Goal: Task Accomplishment & Management: Manage account settings

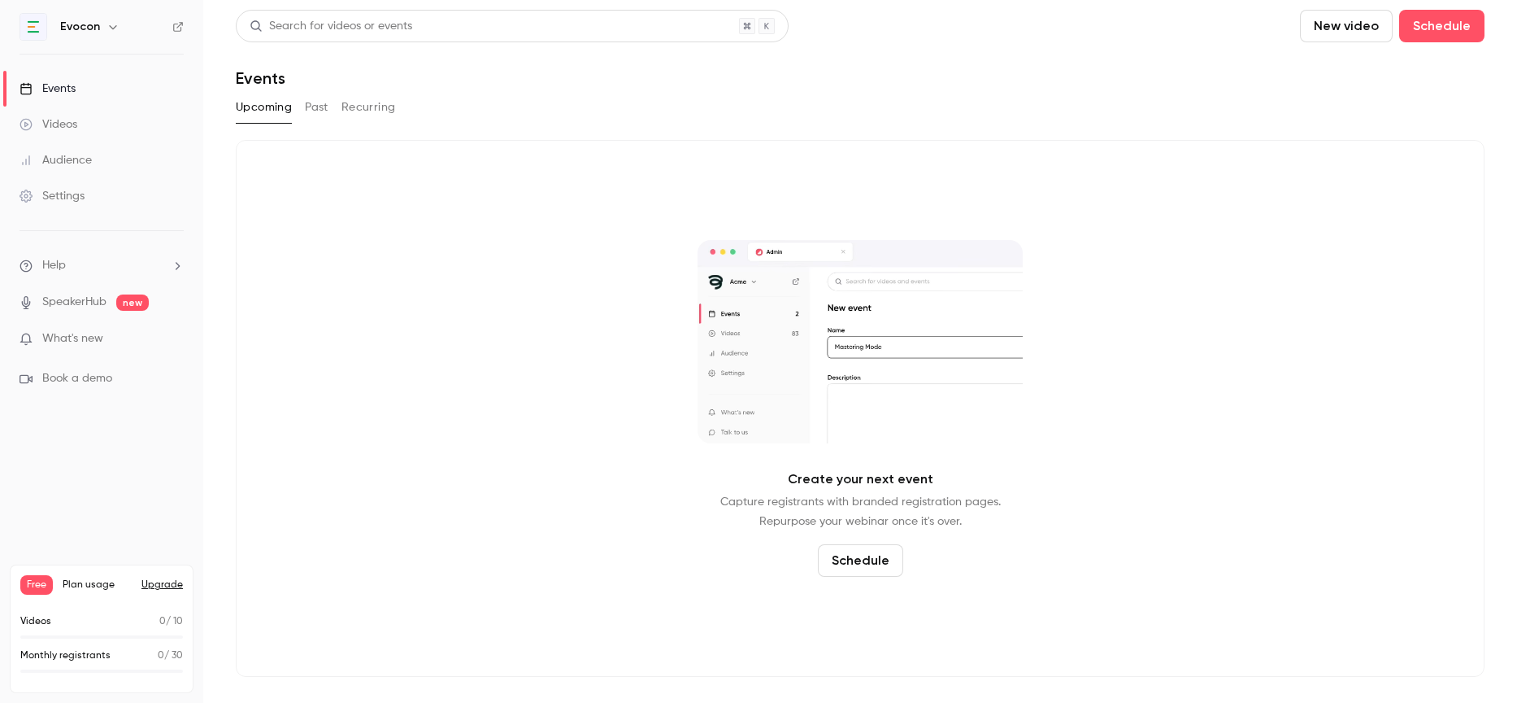
click at [81, 583] on span "Plan usage" at bounding box center [97, 584] width 69 height 13
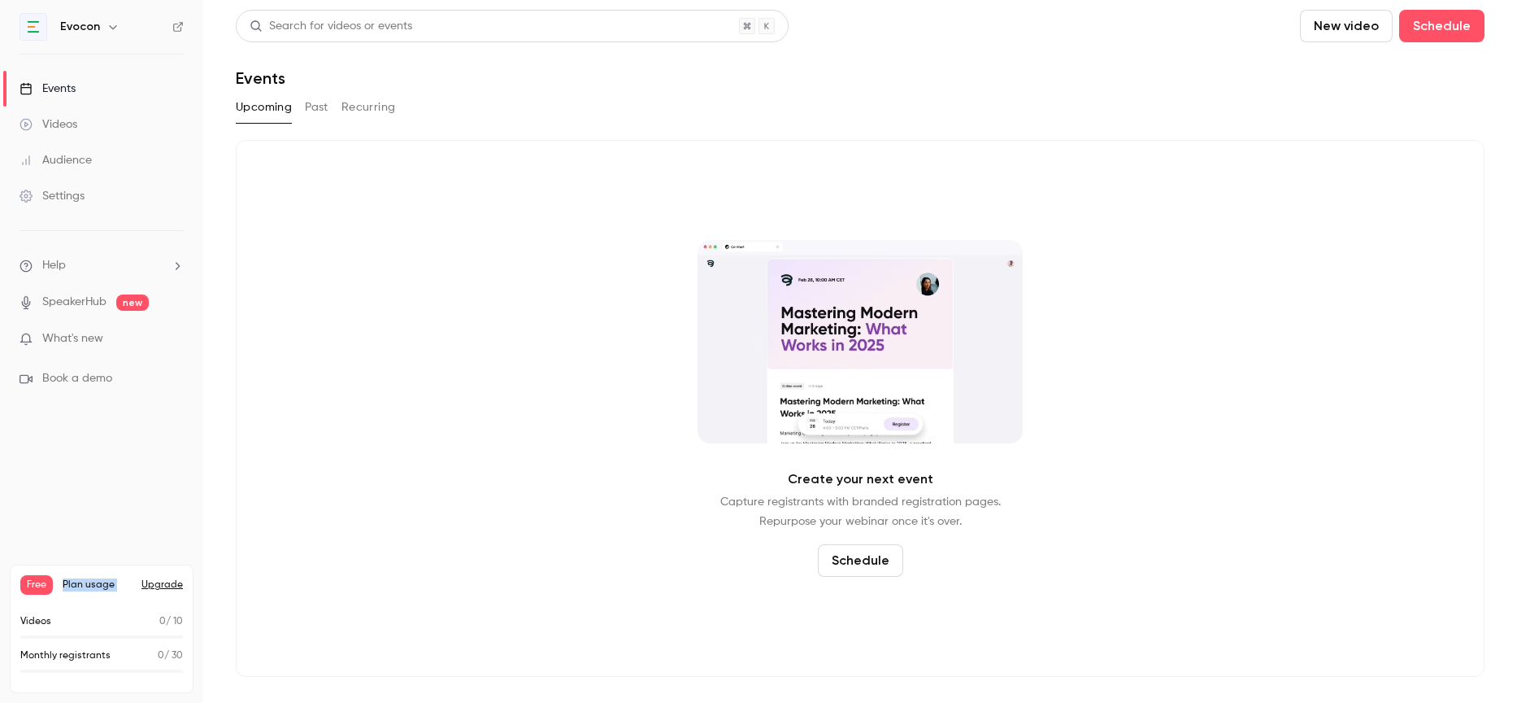
click at [113, 28] on icon "button" at bounding box center [113, 26] width 13 height 13
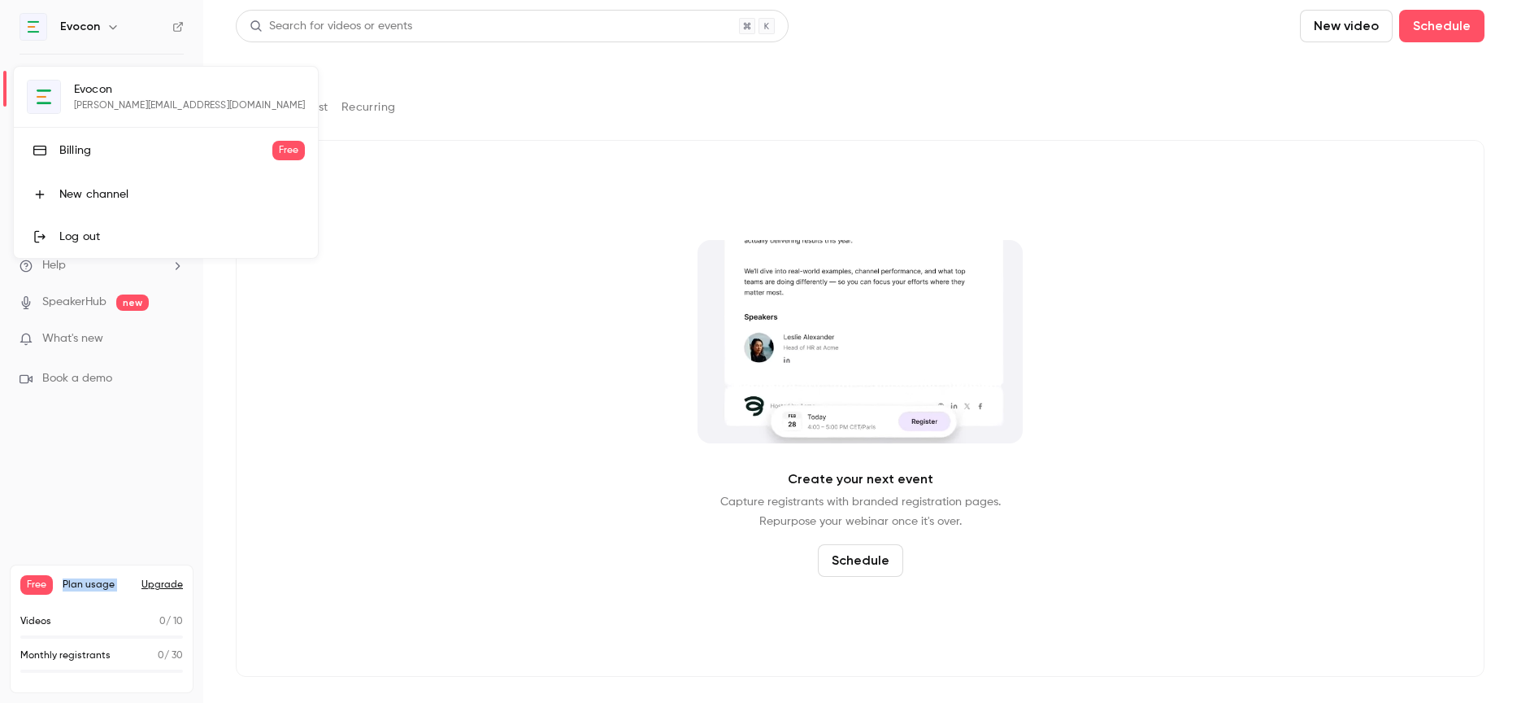
click at [73, 487] on div at bounding box center [758, 351] width 1517 height 703
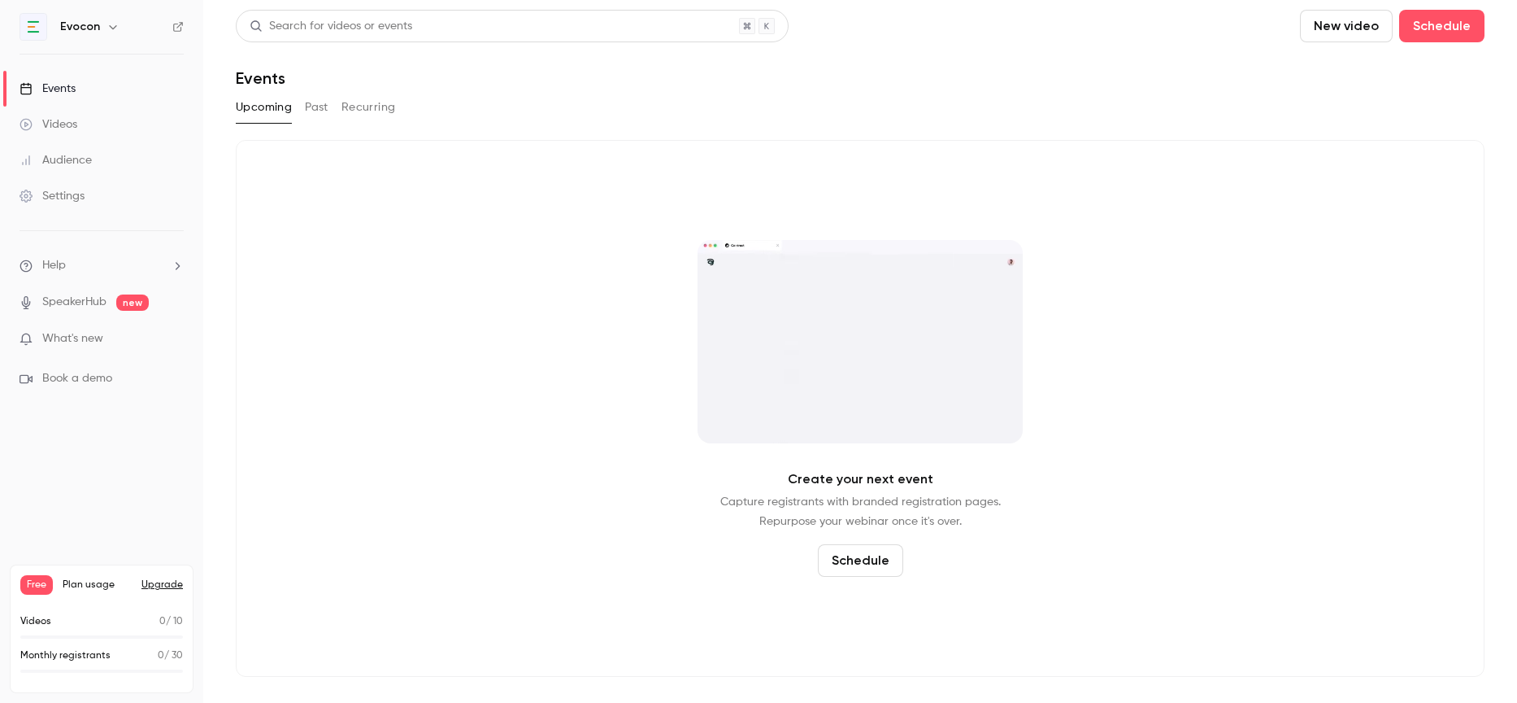
click at [55, 176] on link "Audience" at bounding box center [101, 160] width 203 height 36
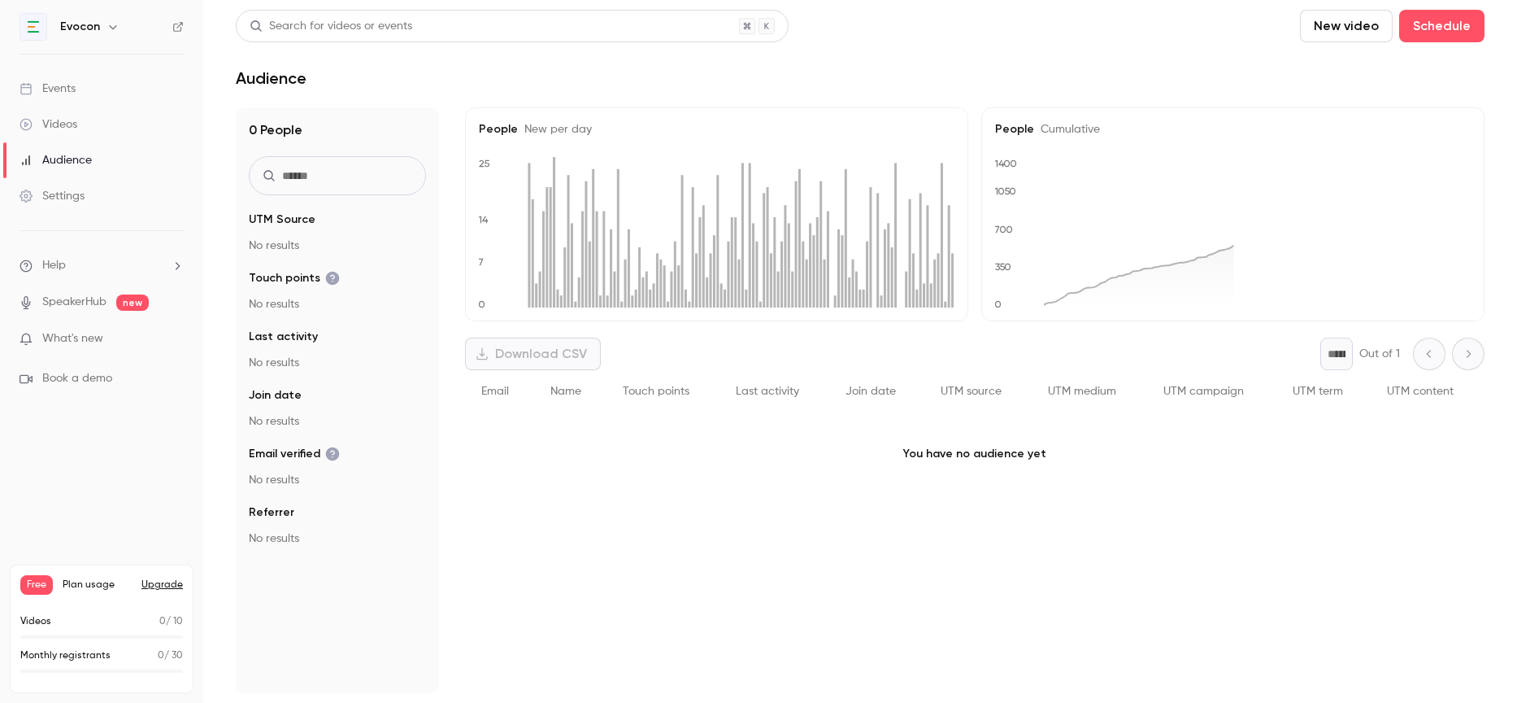
click at [60, 190] on div "Settings" at bounding box center [52, 196] width 65 height 16
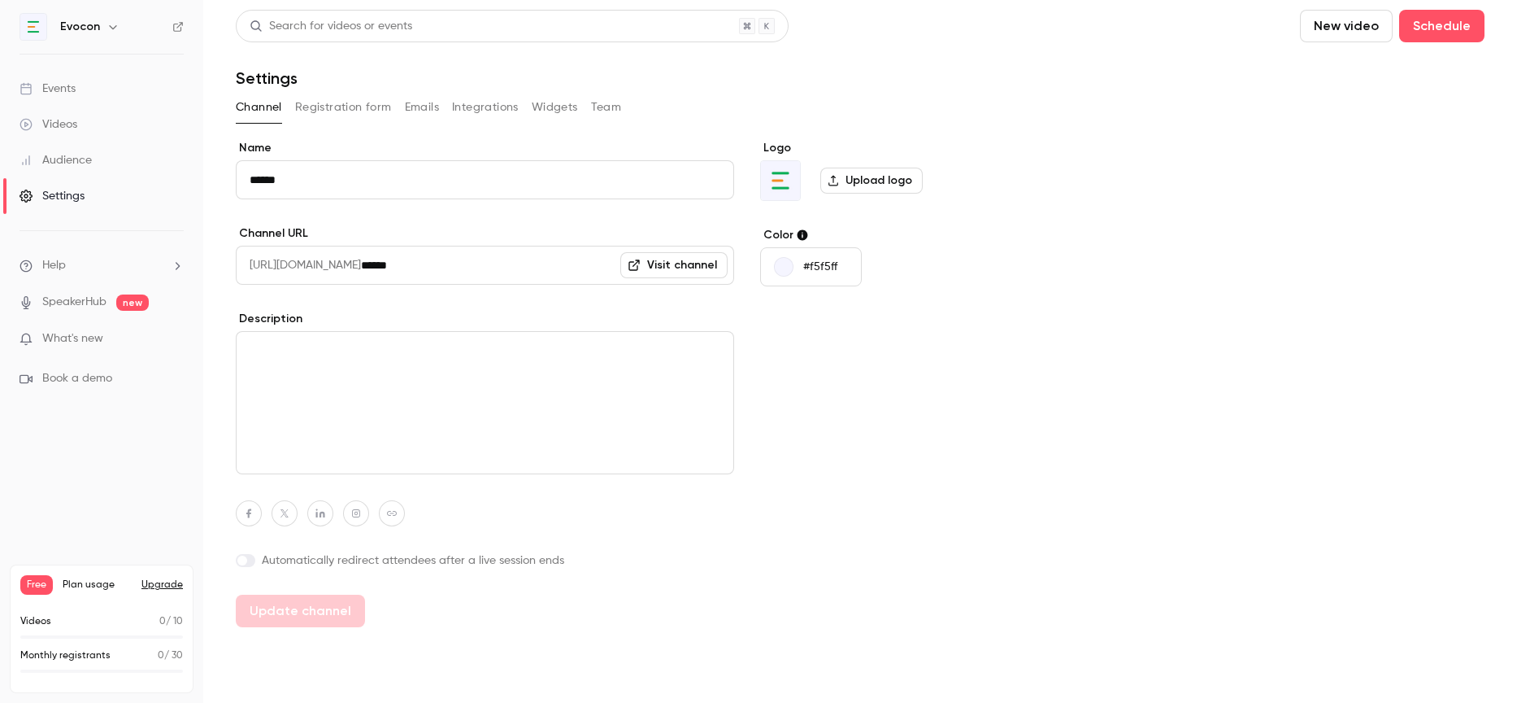
click at [607, 107] on button "Team" at bounding box center [606, 107] width 31 height 26
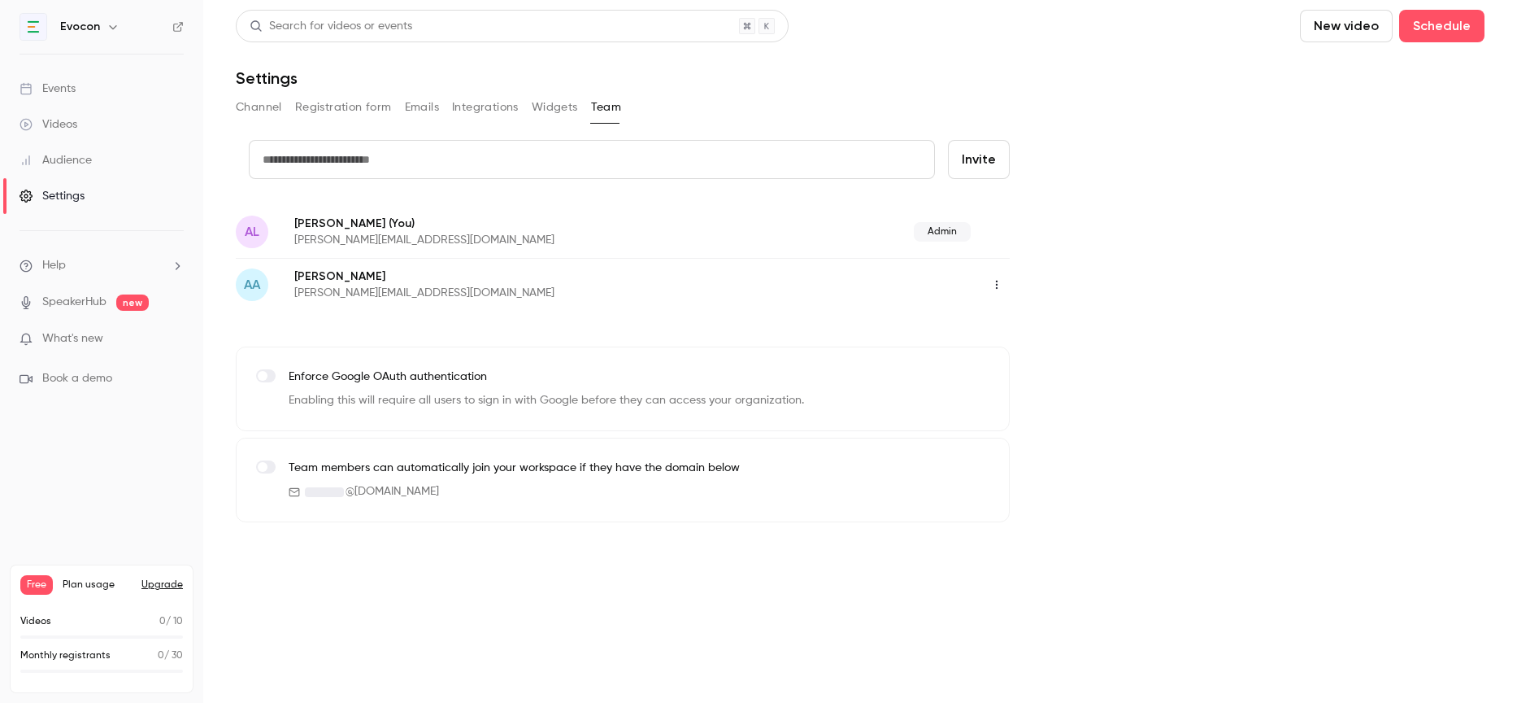
click at [460, 159] on input "text" at bounding box center [592, 159] width 686 height 39
type input "**********"
click at [1003, 161] on button "Invite" at bounding box center [979, 159] width 62 height 39
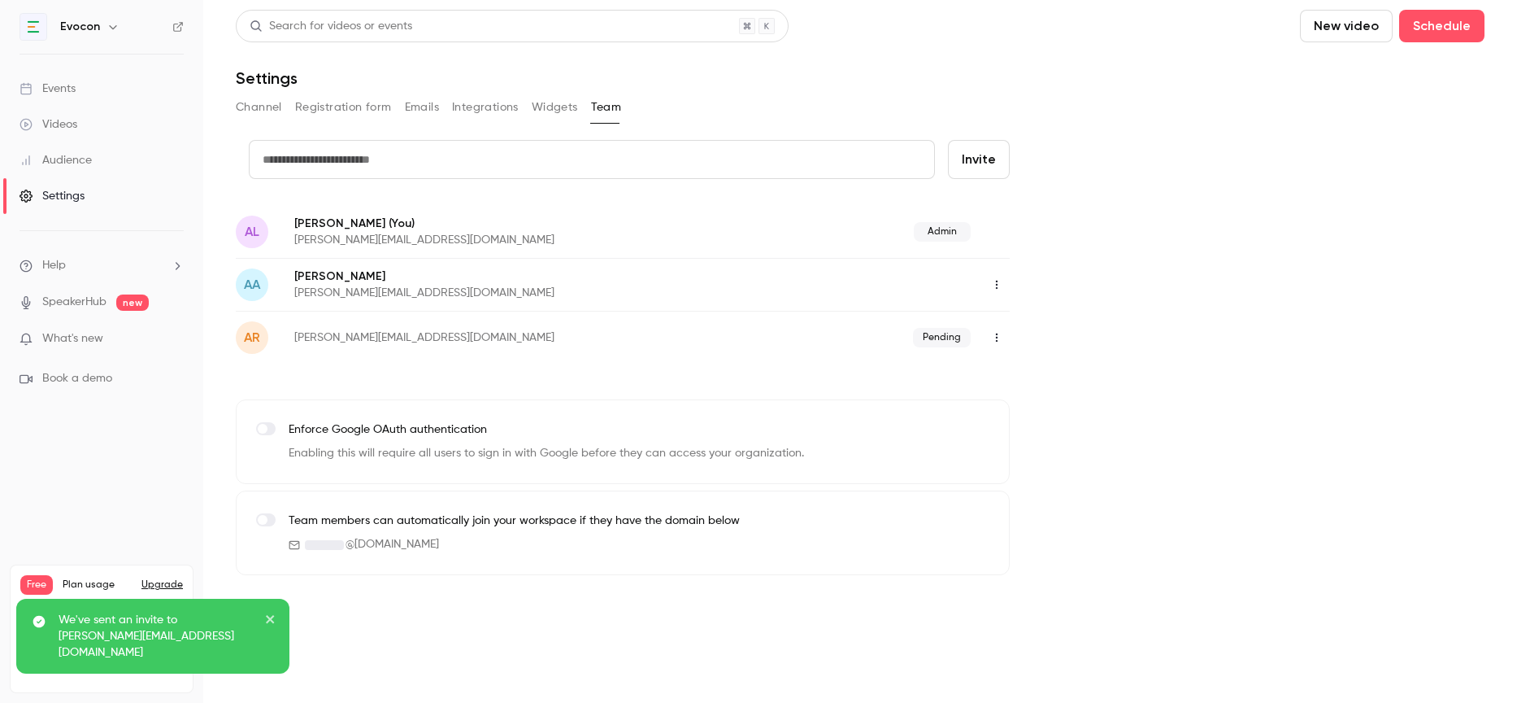
click at [995, 280] on icon "button" at bounding box center [997, 284] width 13 height 11
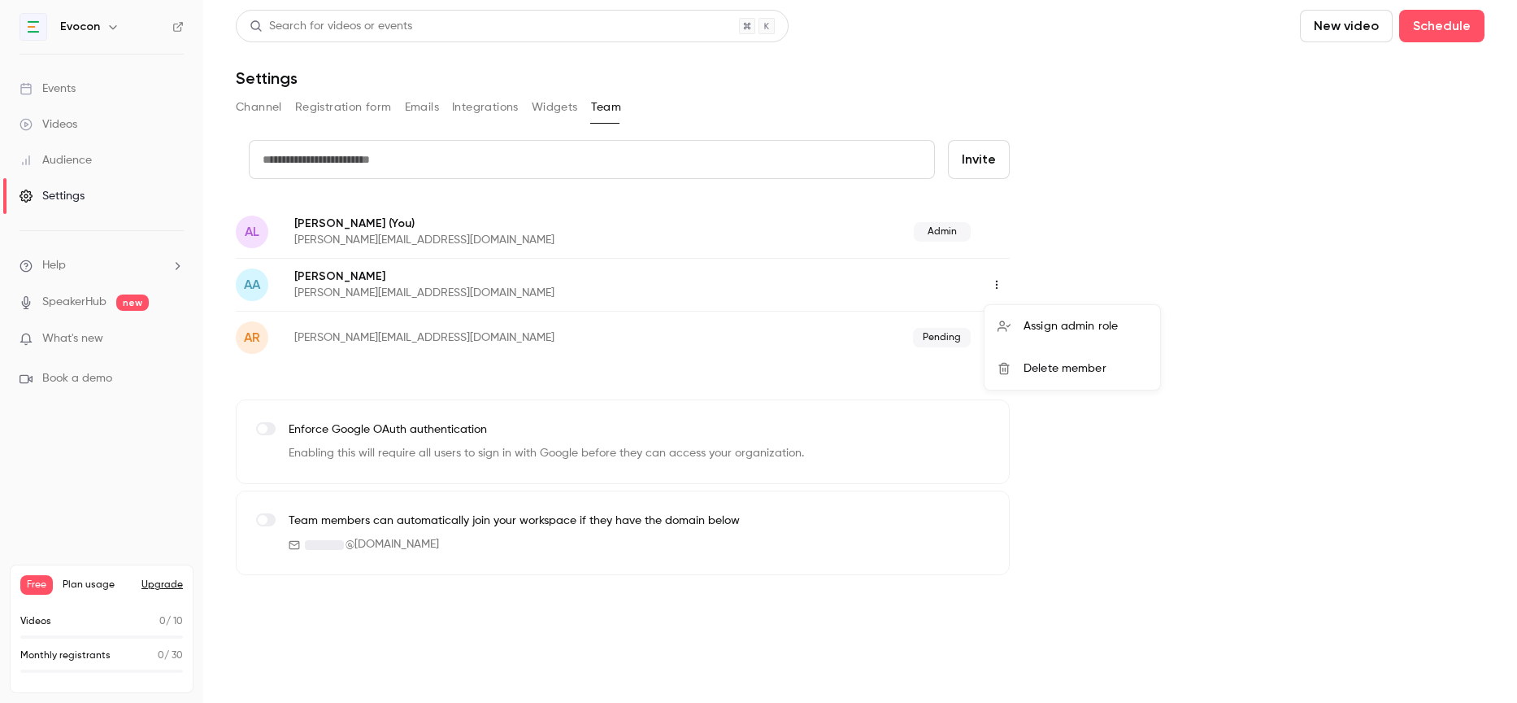
click at [1076, 442] on div at bounding box center [758, 351] width 1517 height 703
click at [1001, 333] on icon "button" at bounding box center [997, 337] width 13 height 11
click at [1059, 480] on div at bounding box center [758, 351] width 1517 height 703
click at [996, 287] on icon "button" at bounding box center [997, 285] width 2 height 9
click at [1065, 229] on div at bounding box center [758, 351] width 1517 height 703
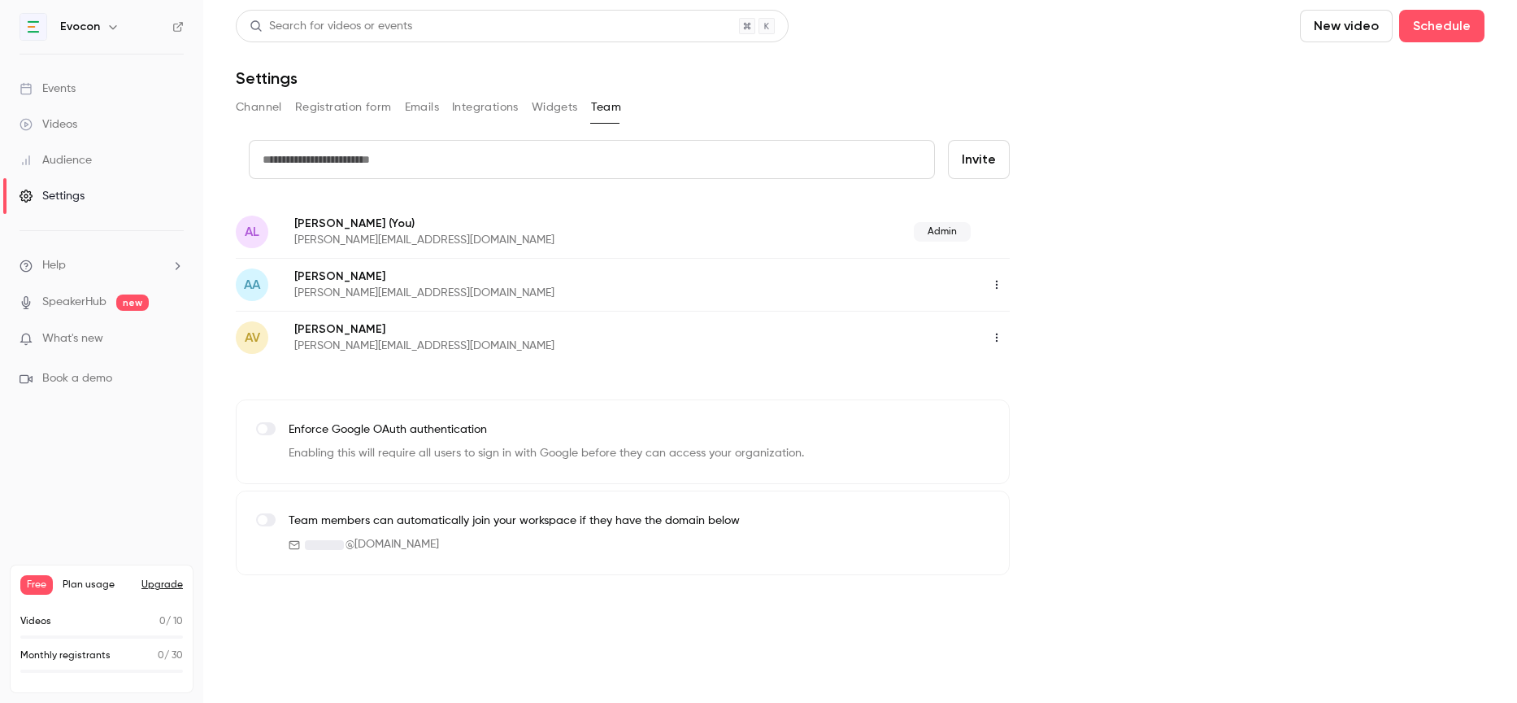
click at [998, 340] on icon "button" at bounding box center [997, 337] width 13 height 11
click at [1052, 377] on div "Assign admin role" at bounding box center [1086, 379] width 124 height 16
click at [994, 288] on icon "button" at bounding box center [997, 284] width 13 height 11
click at [797, 372] on div at bounding box center [758, 351] width 1517 height 703
click at [63, 72] on link "Events" at bounding box center [101, 89] width 203 height 36
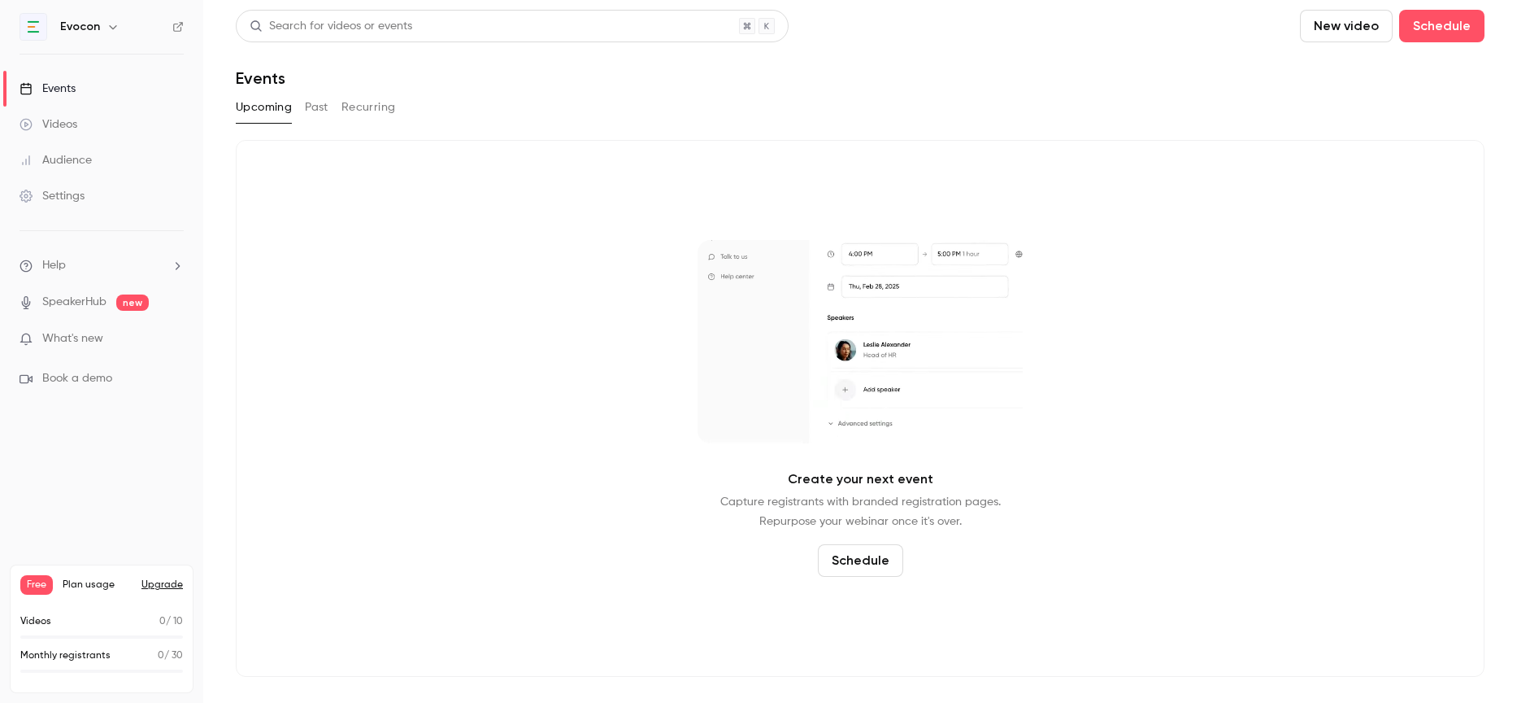
click at [881, 555] on button "Schedule" at bounding box center [860, 560] width 85 height 33
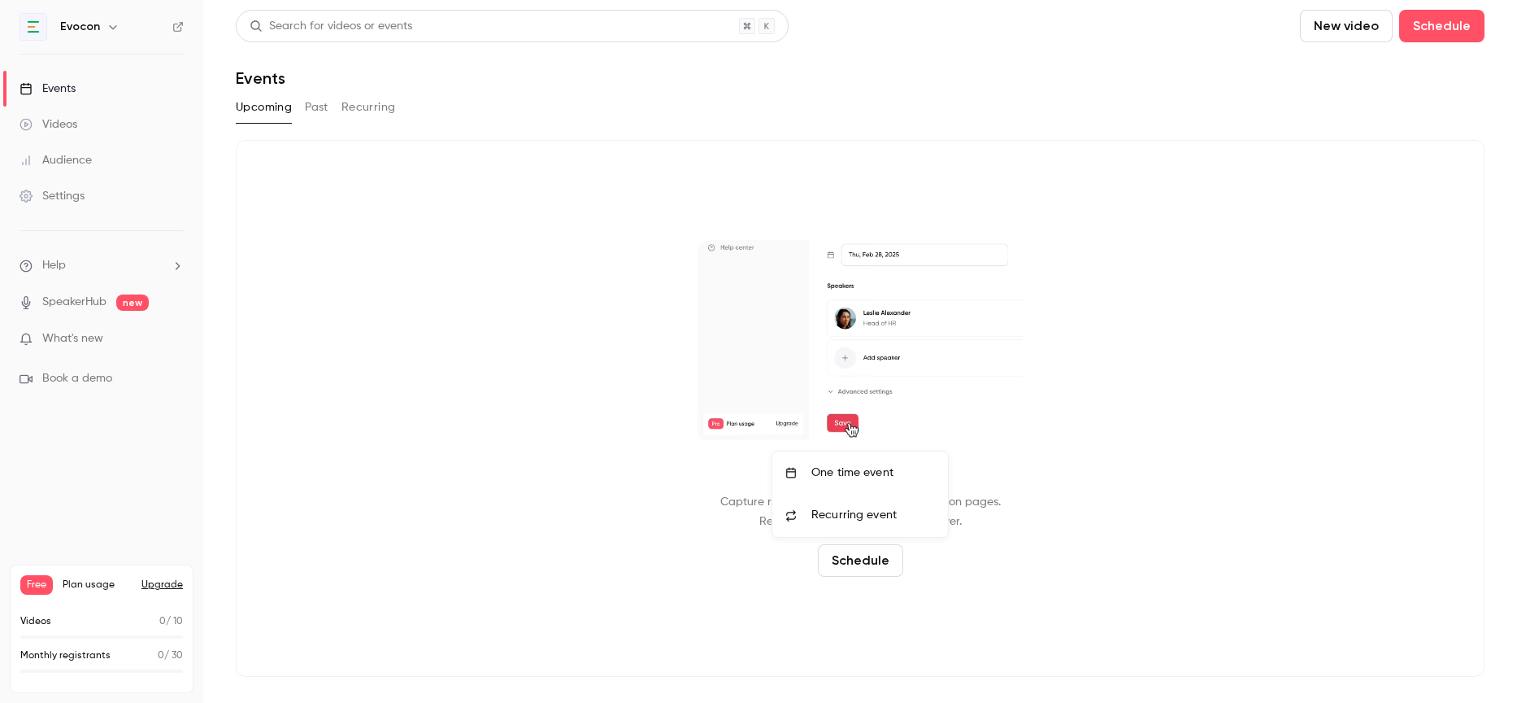
click at [860, 474] on div "One time event" at bounding box center [874, 472] width 124 height 16
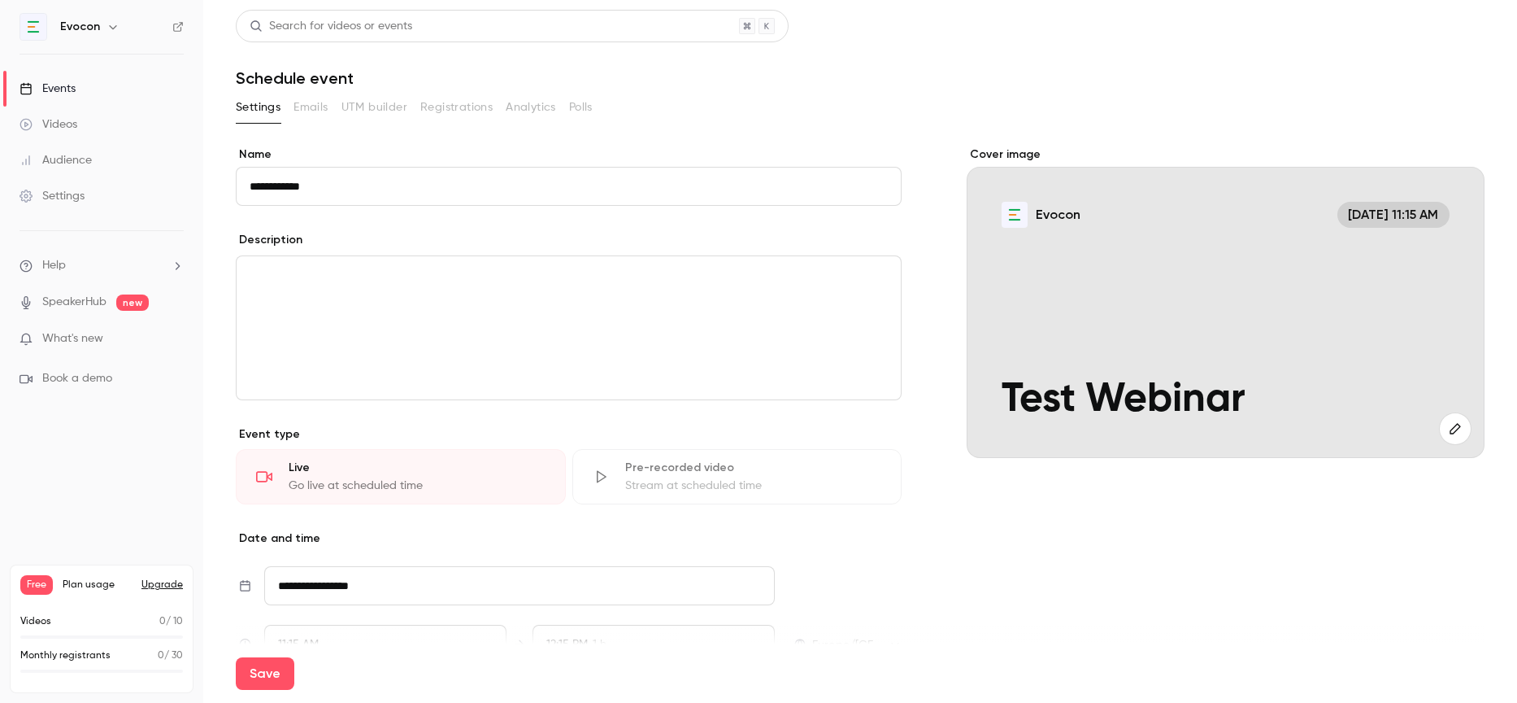
type input "**********"
click at [365, 291] on div "editor" at bounding box center [569, 327] width 664 height 143
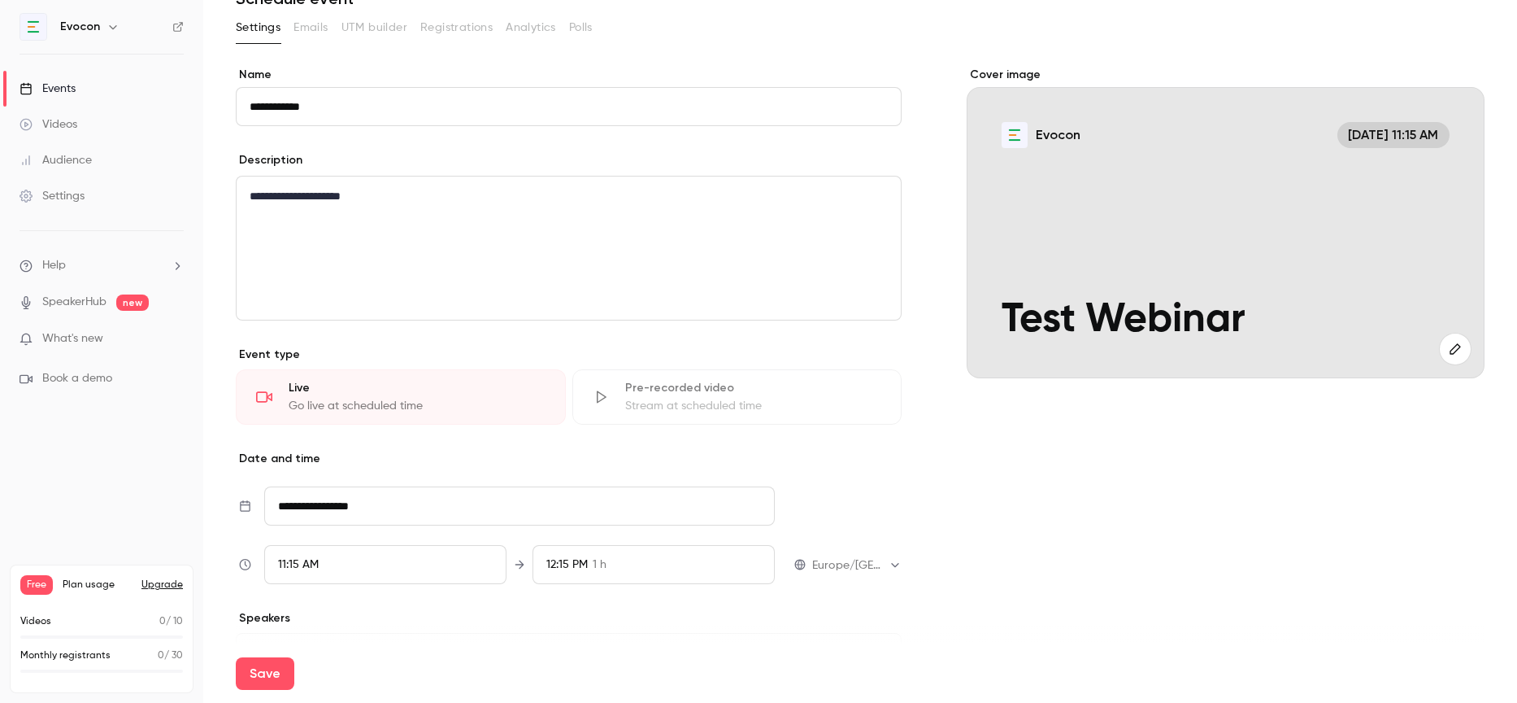
scroll to position [123, 0]
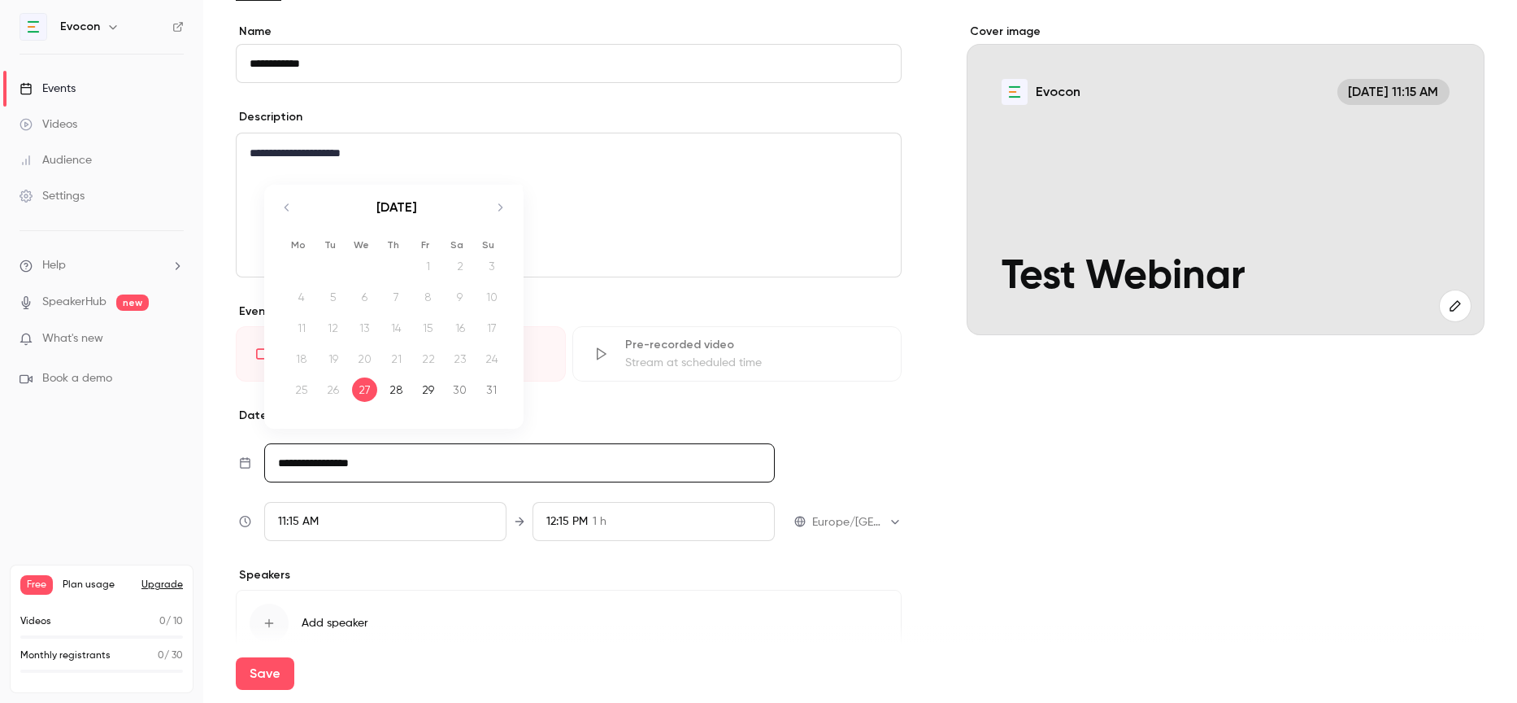
click at [381, 464] on input "**********" at bounding box center [519, 462] width 511 height 39
click at [438, 384] on div "29" at bounding box center [428, 389] width 25 height 24
type input "**********"
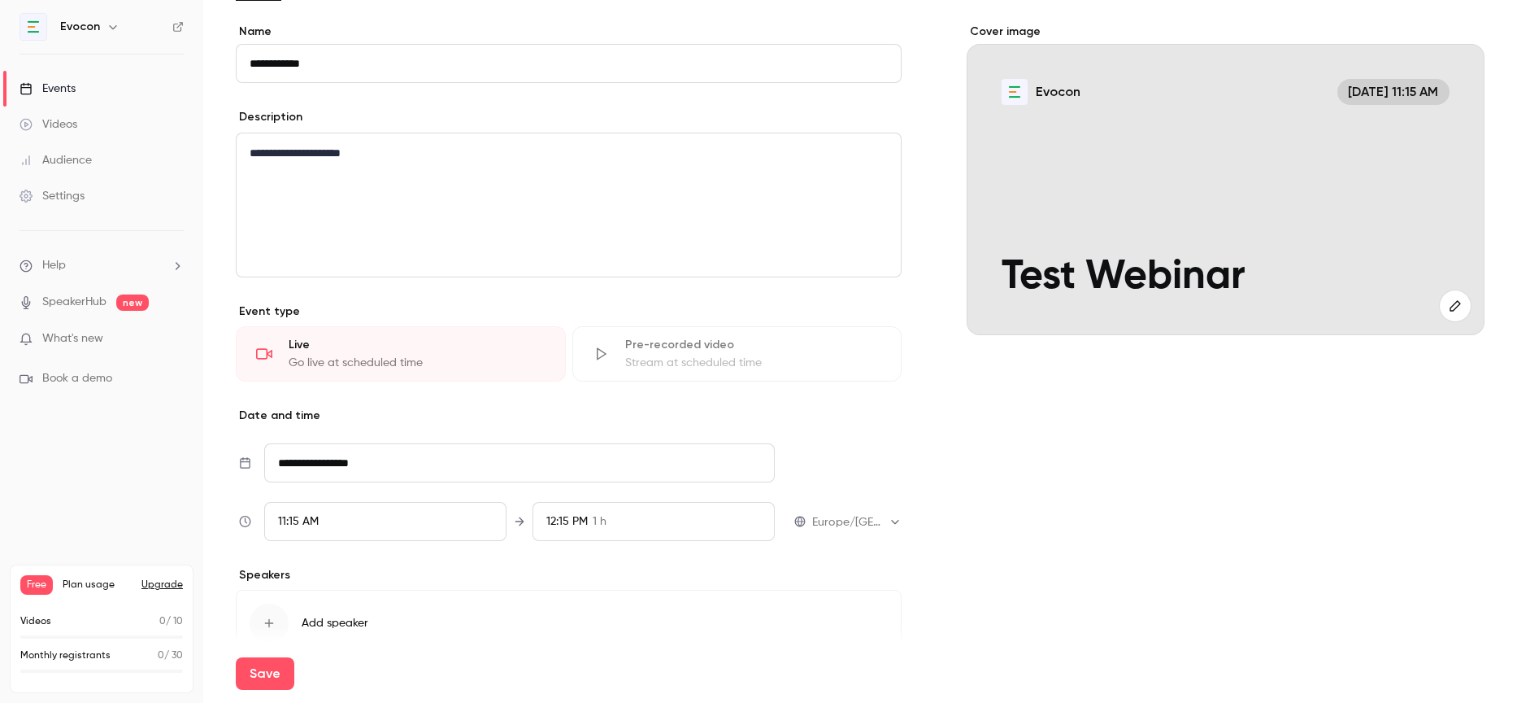
click at [407, 520] on div "11:15 AM" at bounding box center [385, 521] width 242 height 39
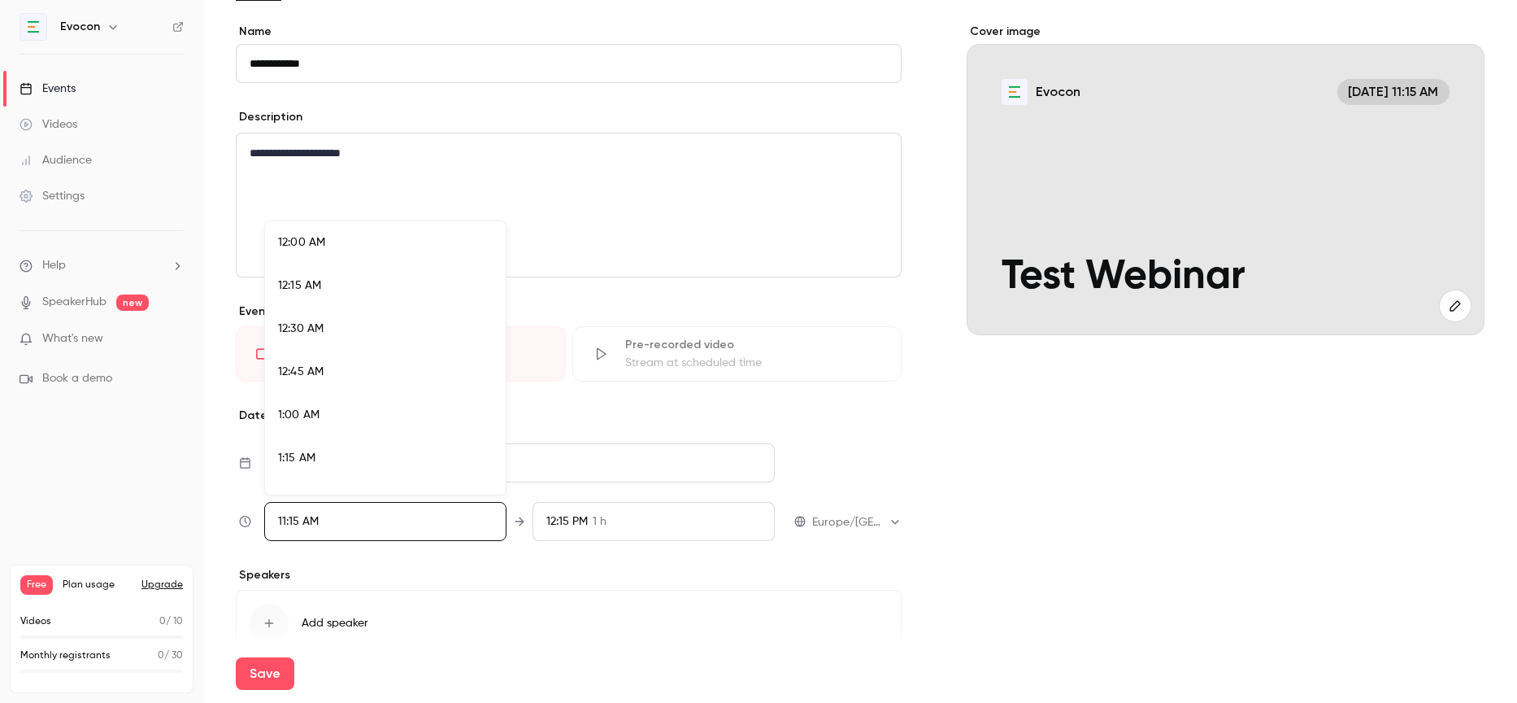
scroll to position [1824, 0]
click at [400, 311] on div "11:00 AM" at bounding box center [385, 315] width 215 height 17
click at [401, 554] on div at bounding box center [758, 351] width 1517 height 703
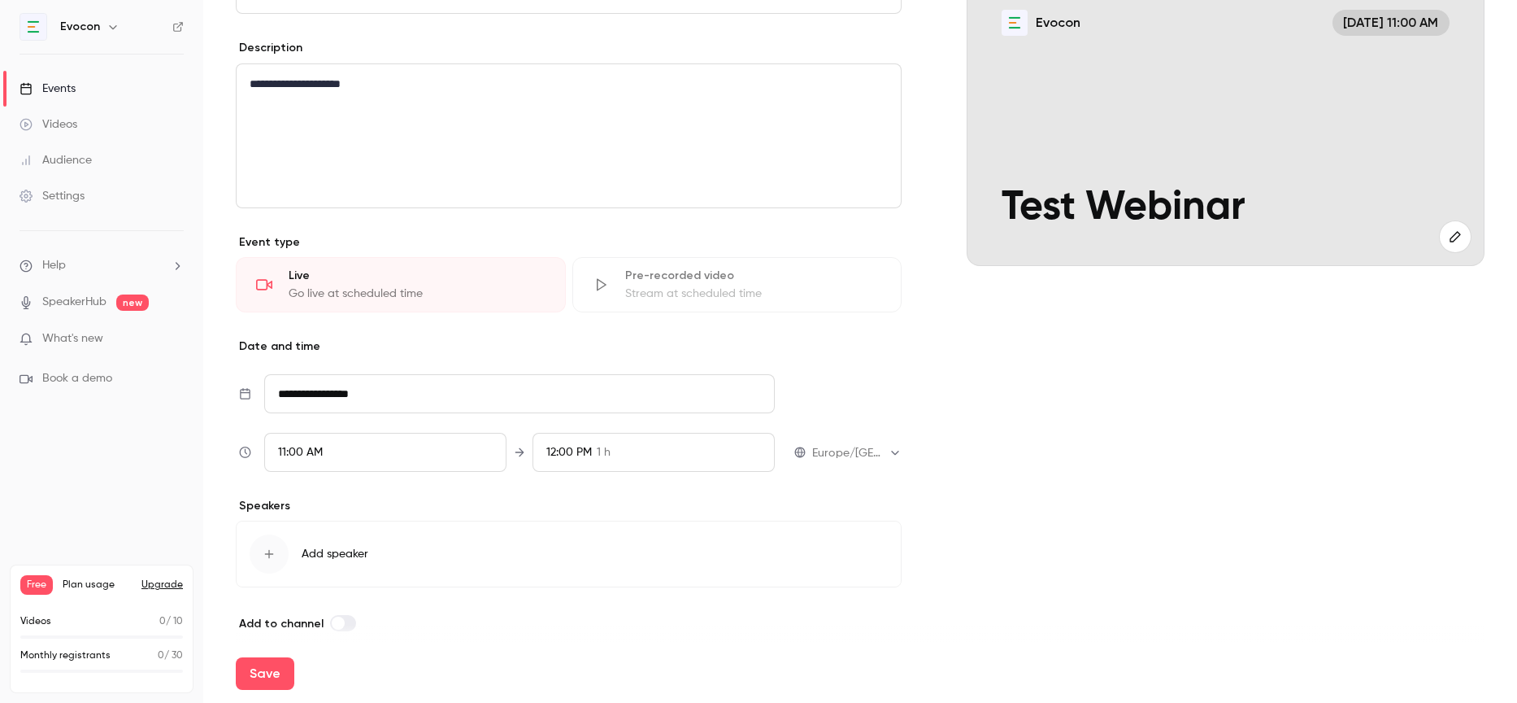
scroll to position [207, 0]
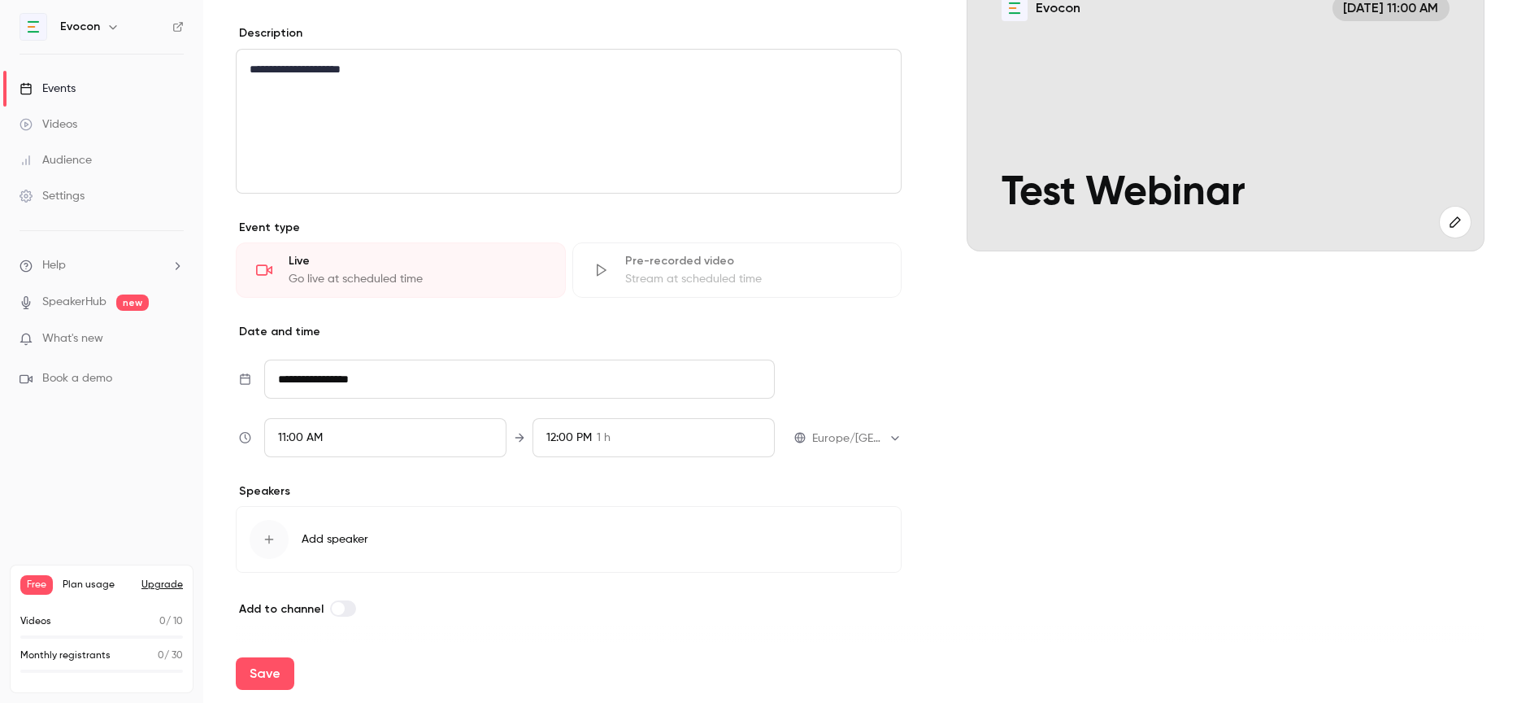
click at [266, 540] on icon "button" at bounding box center [269, 539] width 13 height 13
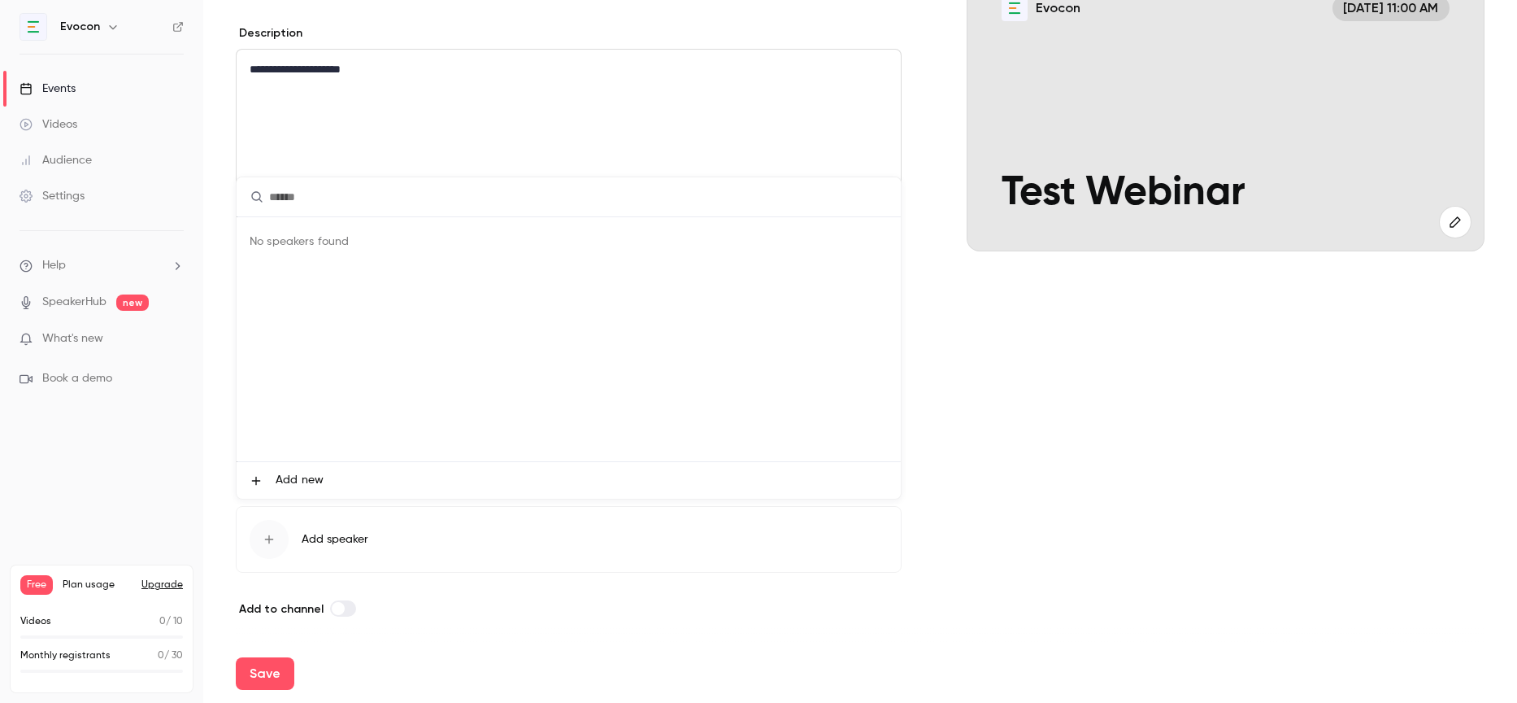
click at [291, 487] on span "Add new" at bounding box center [300, 480] width 48 height 17
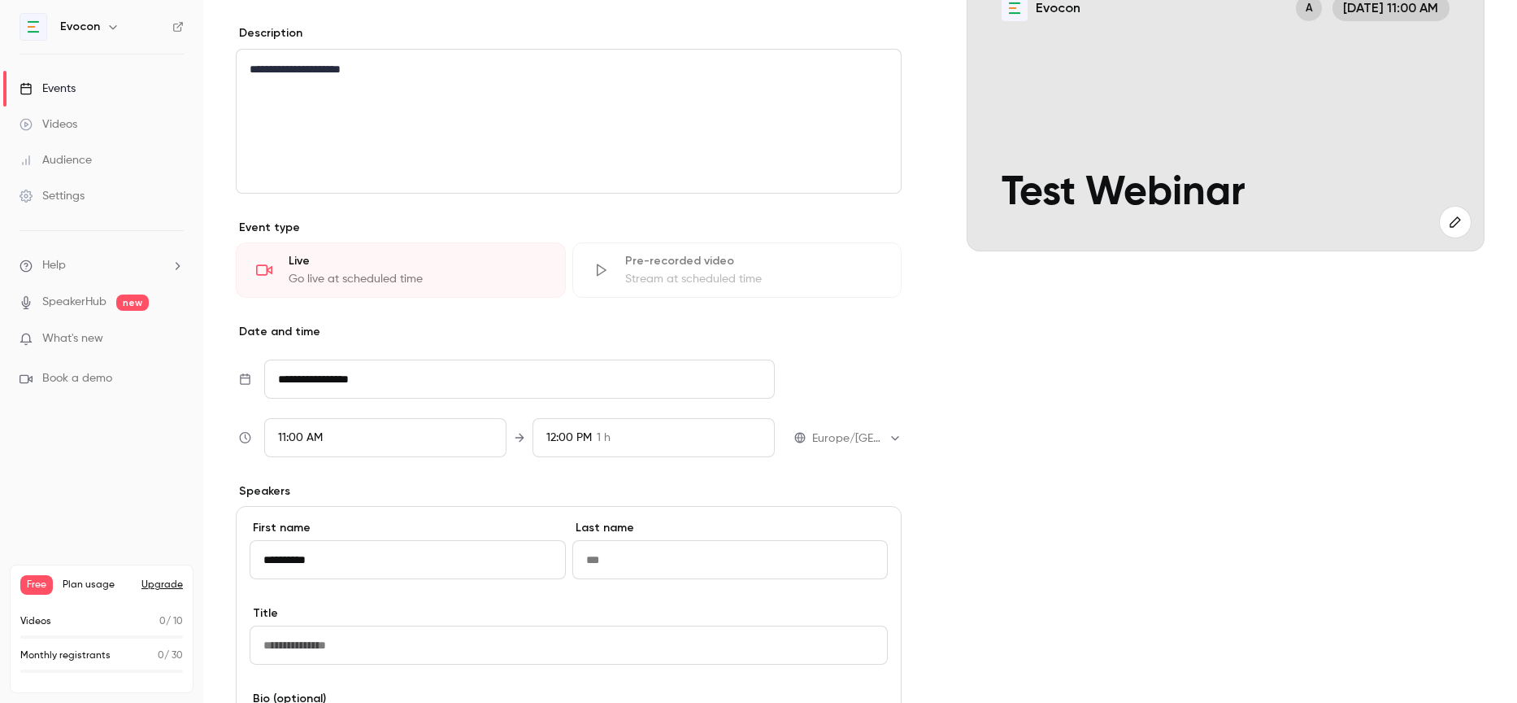
type input "**********"
click at [604, 553] on input "Last name" at bounding box center [731, 559] width 316 height 39
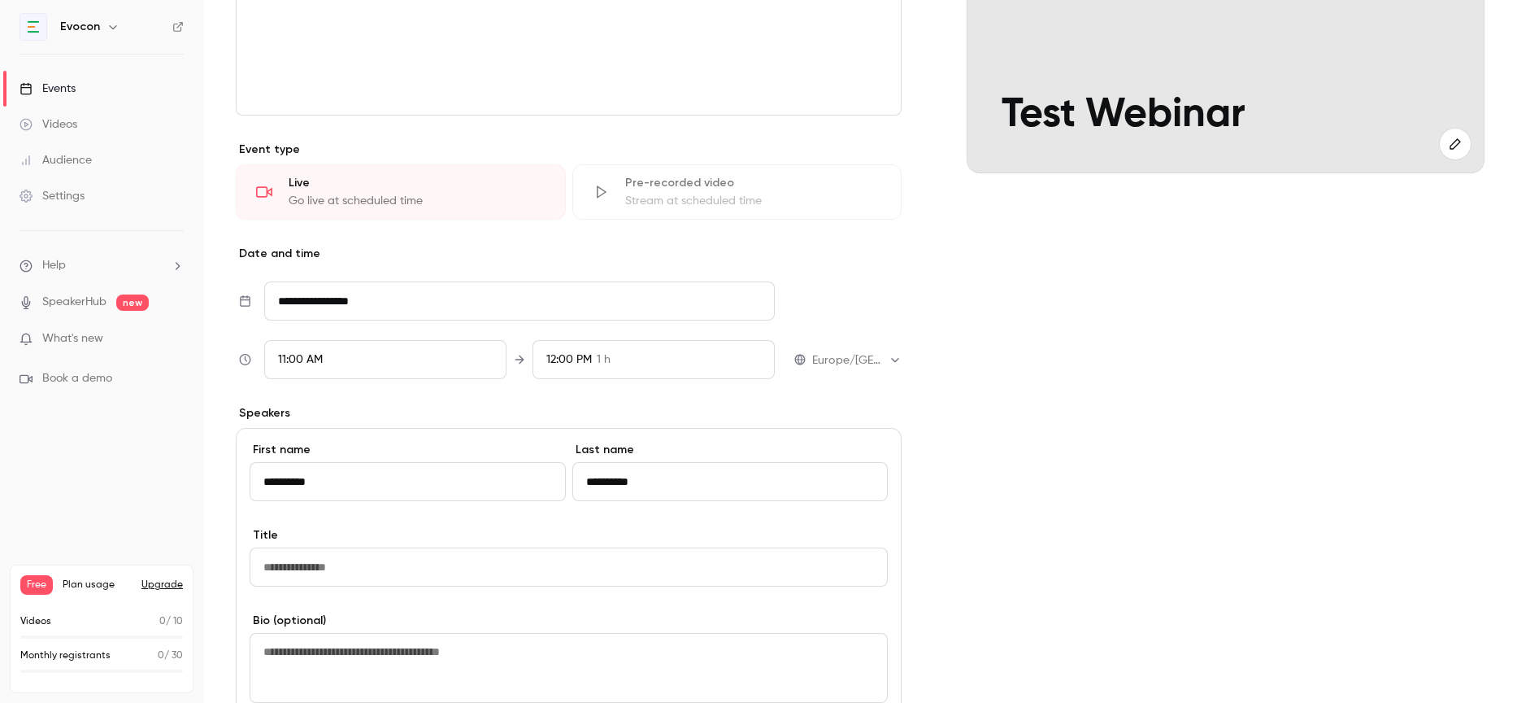
scroll to position [290, 0]
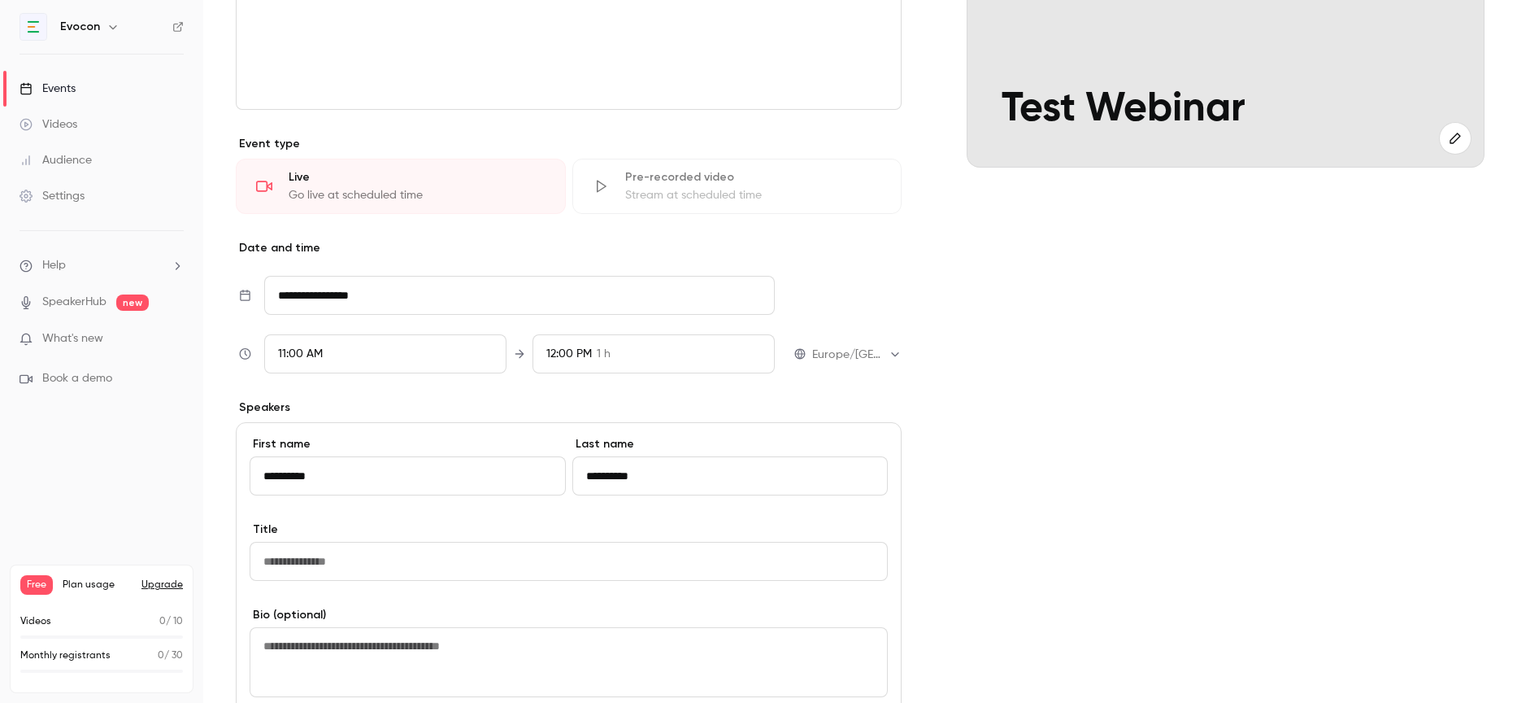
type input "**********"
click at [456, 554] on input "Title" at bounding box center [569, 561] width 638 height 39
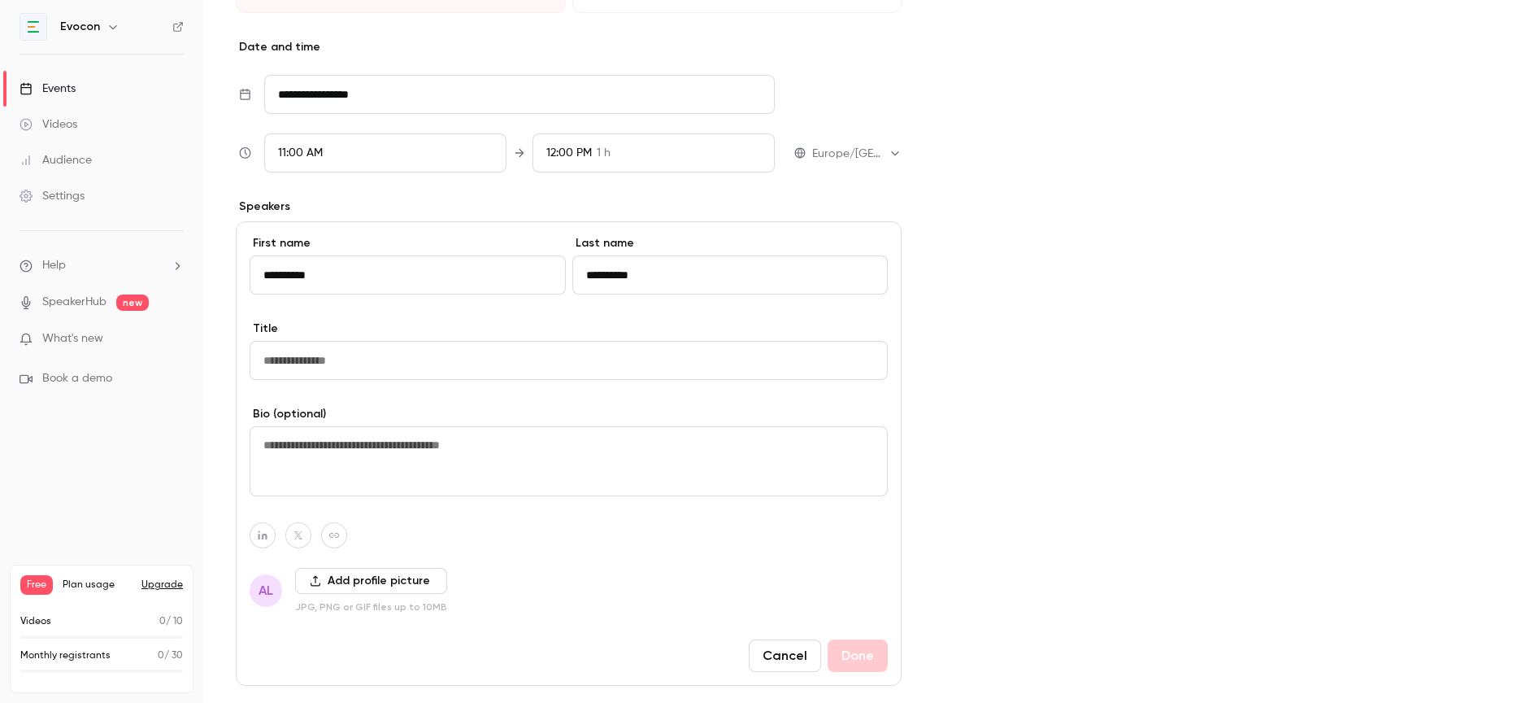
scroll to position [601, 0]
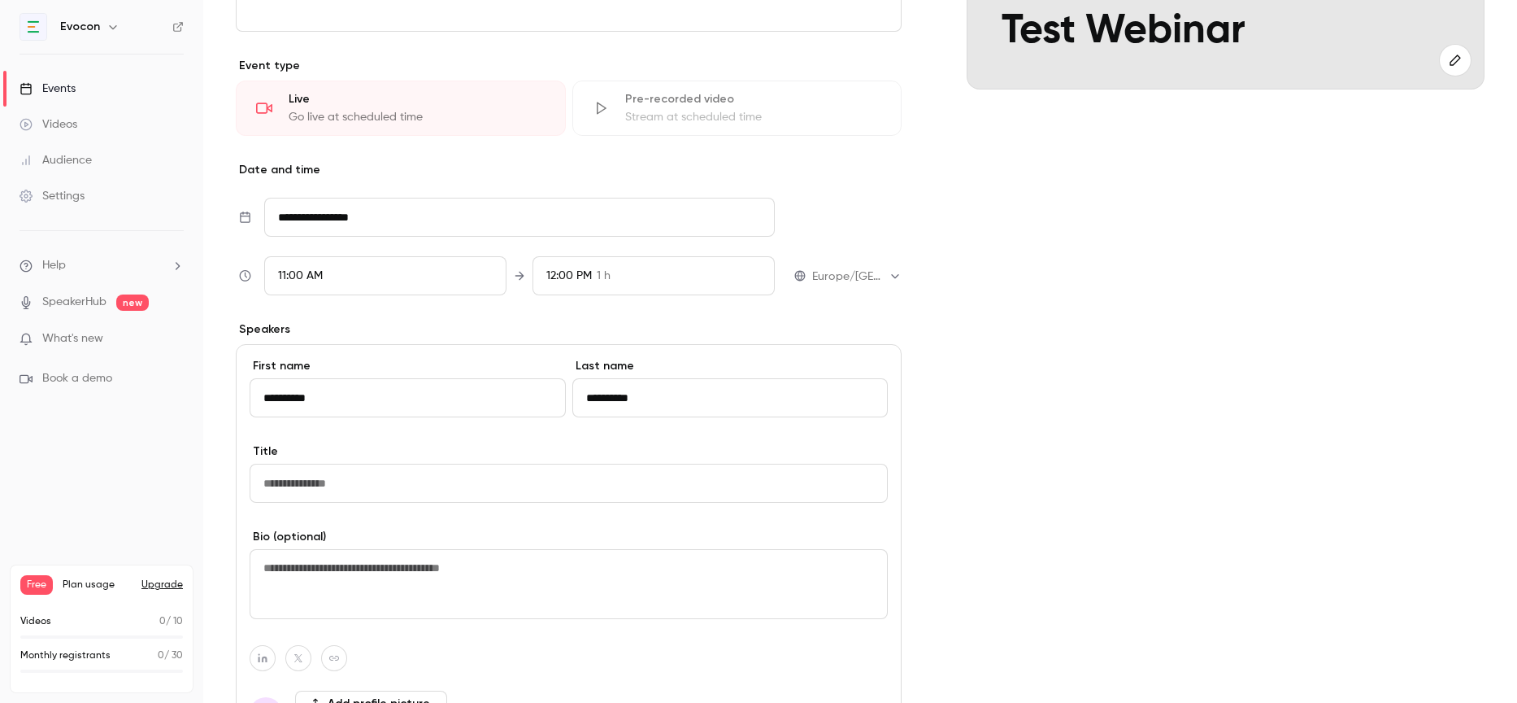
click at [508, 491] on input "Title" at bounding box center [569, 483] width 638 height 39
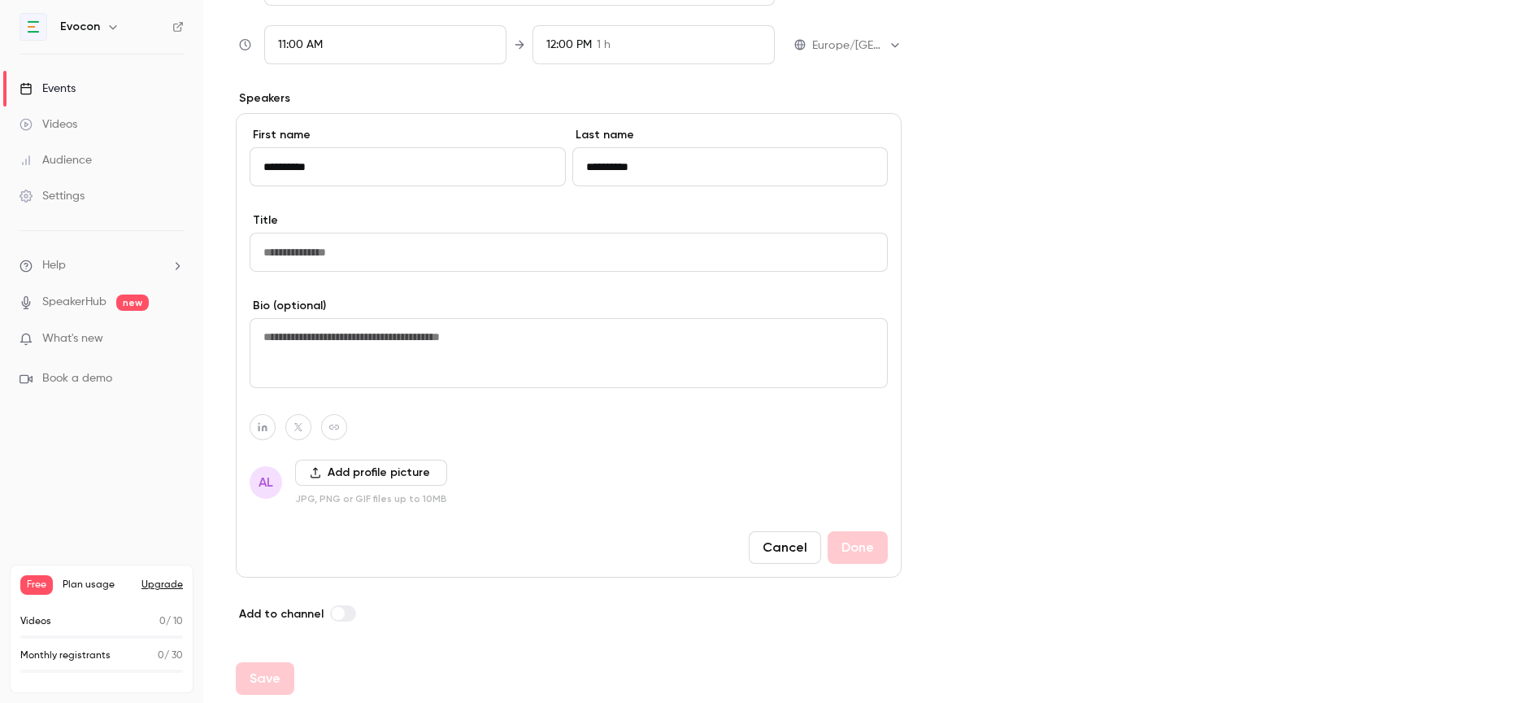
scroll to position [604, 0]
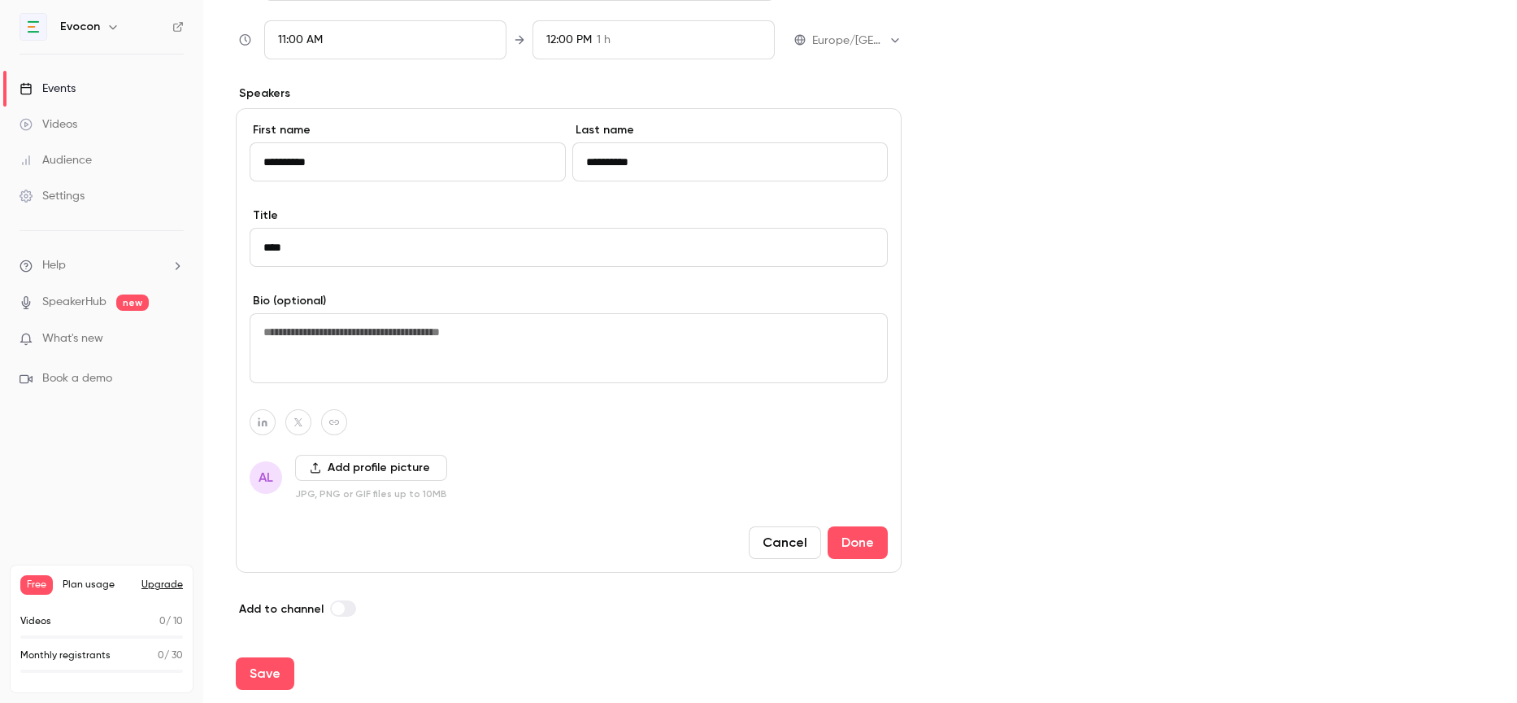
type input "****"
click at [525, 324] on textarea at bounding box center [569, 348] width 638 height 70
click at [855, 541] on button "Done" at bounding box center [858, 542] width 60 height 33
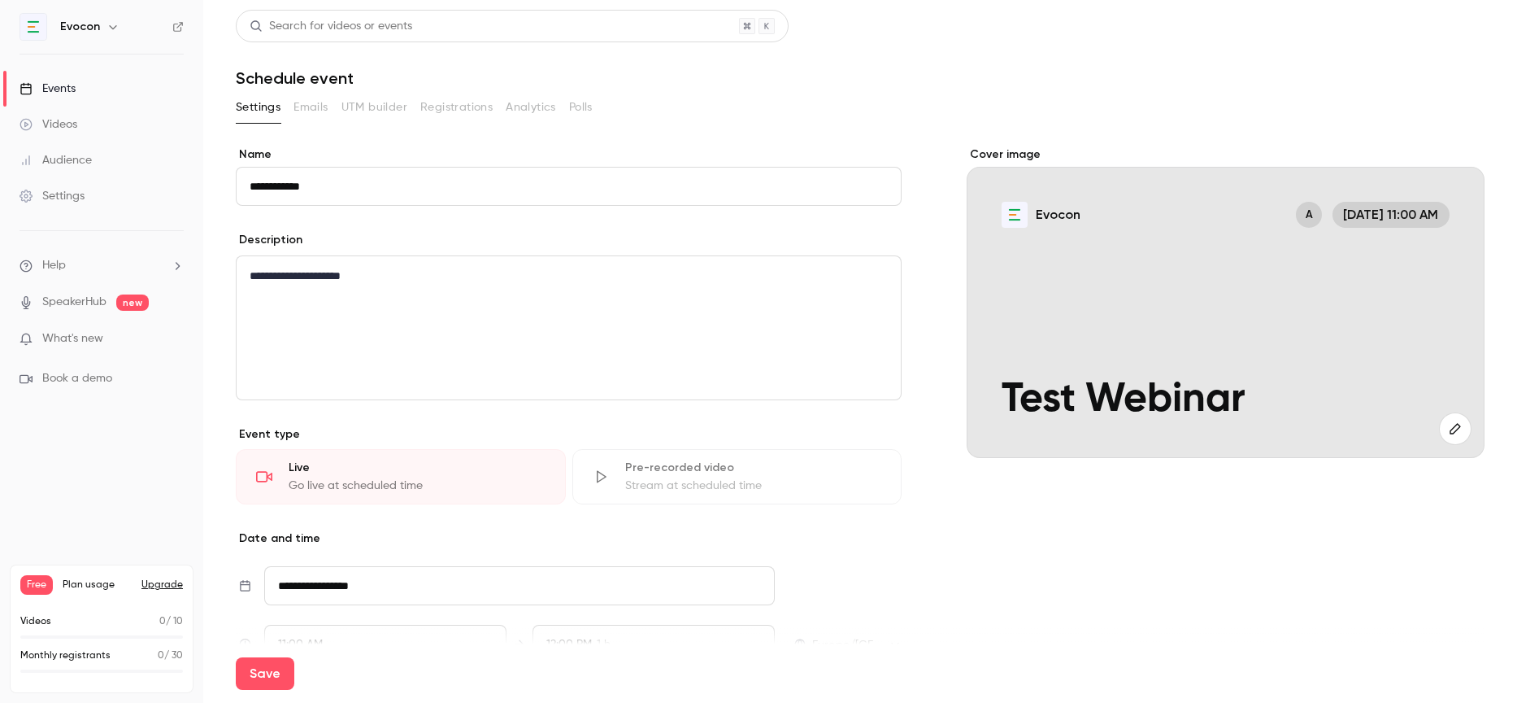
scroll to position [281, 0]
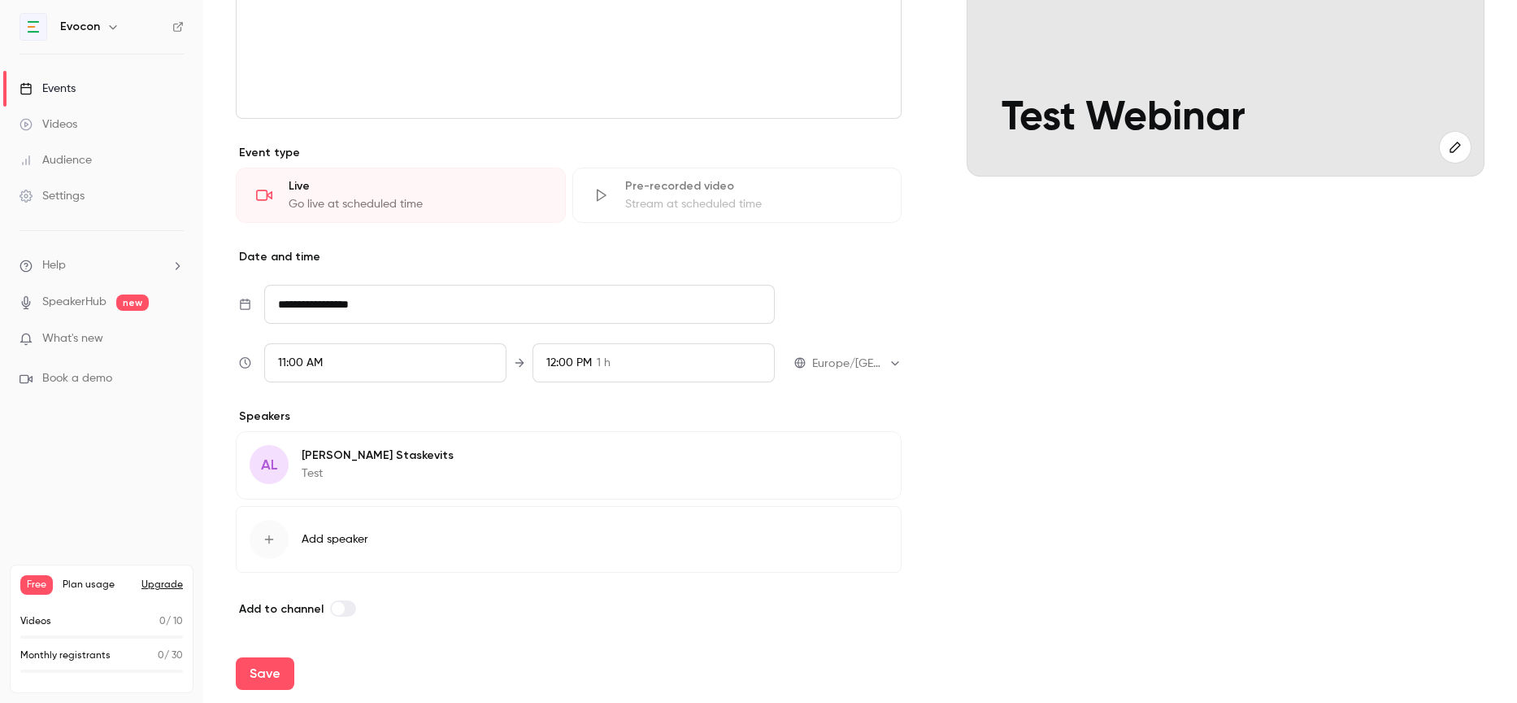
click at [268, 693] on div "Save" at bounding box center [860, 673] width 1249 height 59
click at [263, 666] on button "Save" at bounding box center [265, 673] width 59 height 33
type input "**********"
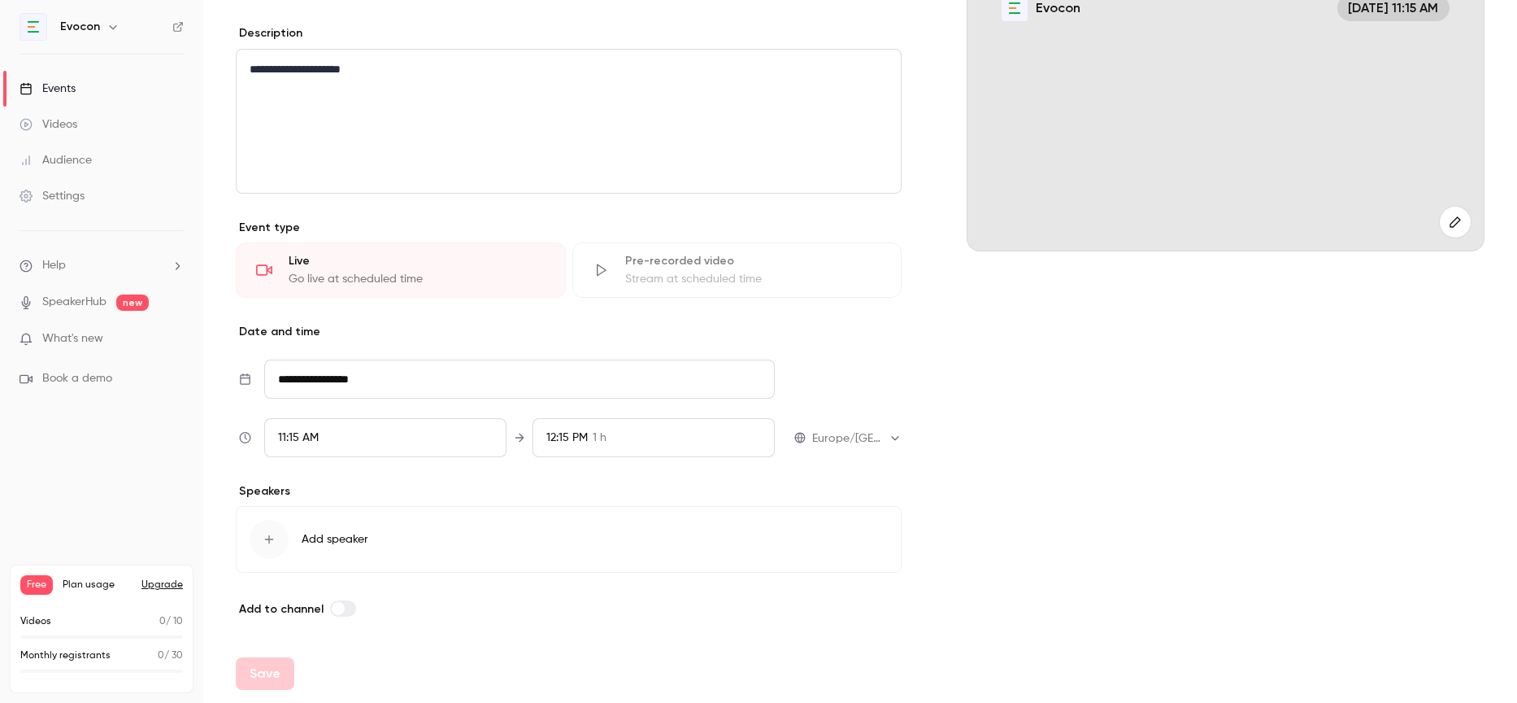
scroll to position [207, 0]
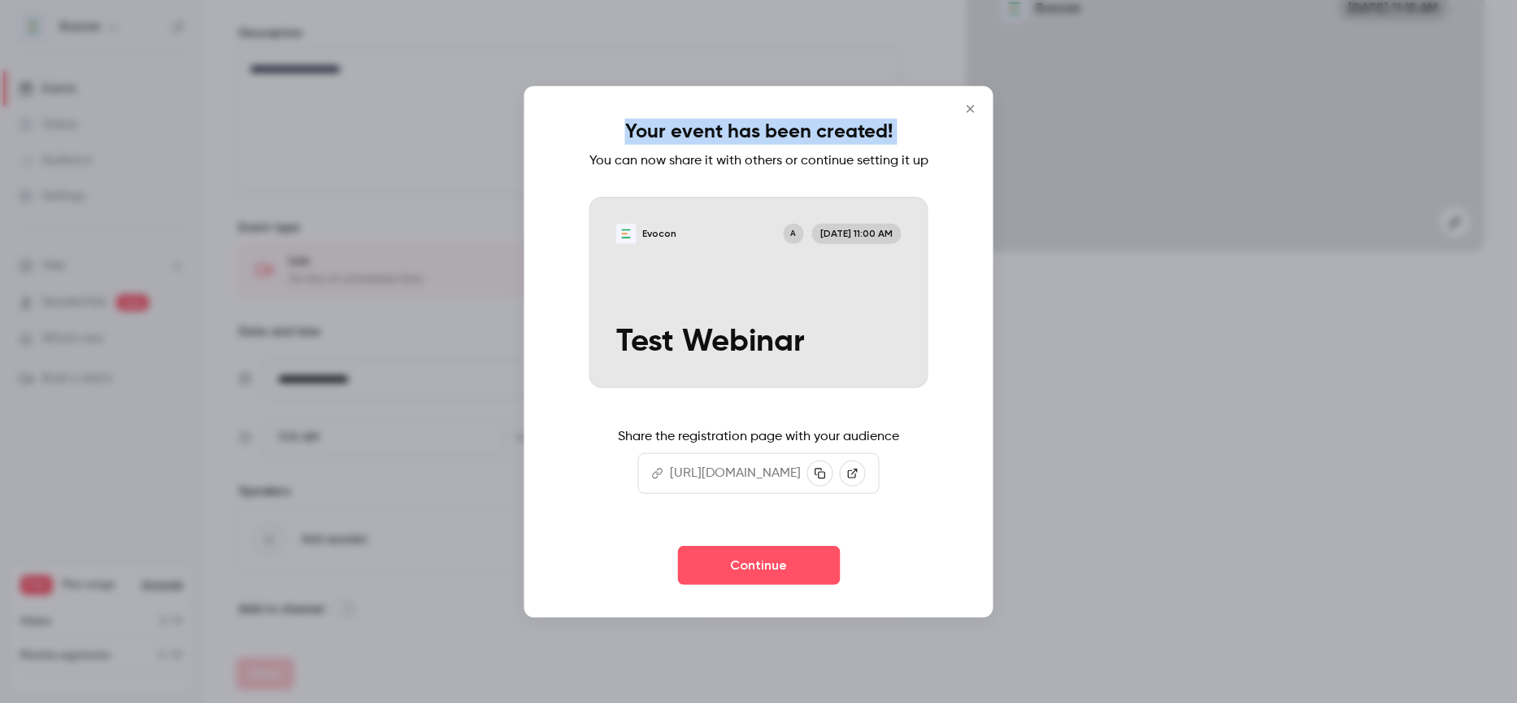
drag, startPoint x: 624, startPoint y: 117, endPoint x: 921, endPoint y: 119, distance: 297.6
click at [921, 119] on div "Your event has been created! You can now share it with others or continue setti…" at bounding box center [759, 351] width 469 height 531
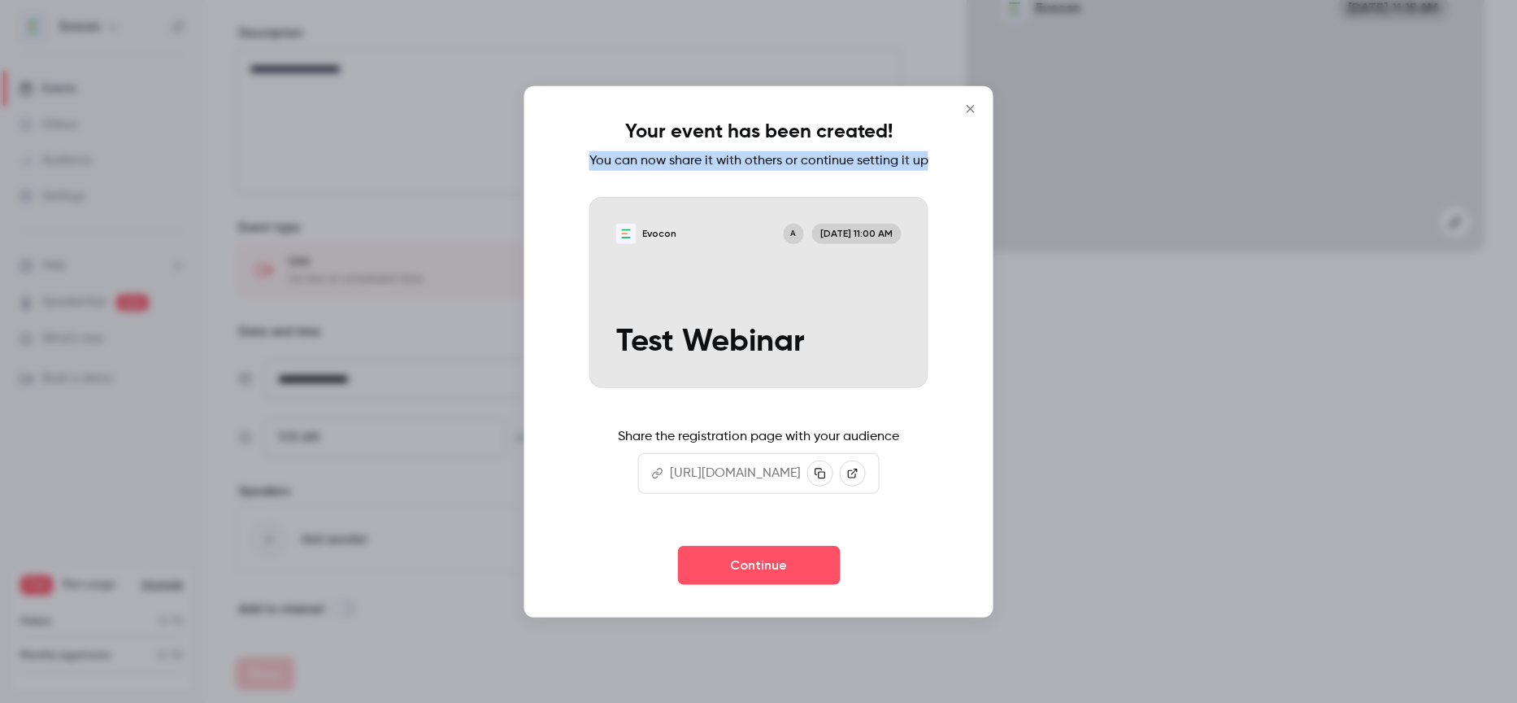
drag, startPoint x: 586, startPoint y: 144, endPoint x: 952, endPoint y: 145, distance: 366.8
click at [952, 145] on div "Your event has been created! You can now share it with others or continue setti…" at bounding box center [759, 351] width 469 height 531
click at [825, 478] on icon "button" at bounding box center [820, 473] width 11 height 11
click at [754, 583] on button "Continue" at bounding box center [758, 564] width 163 height 39
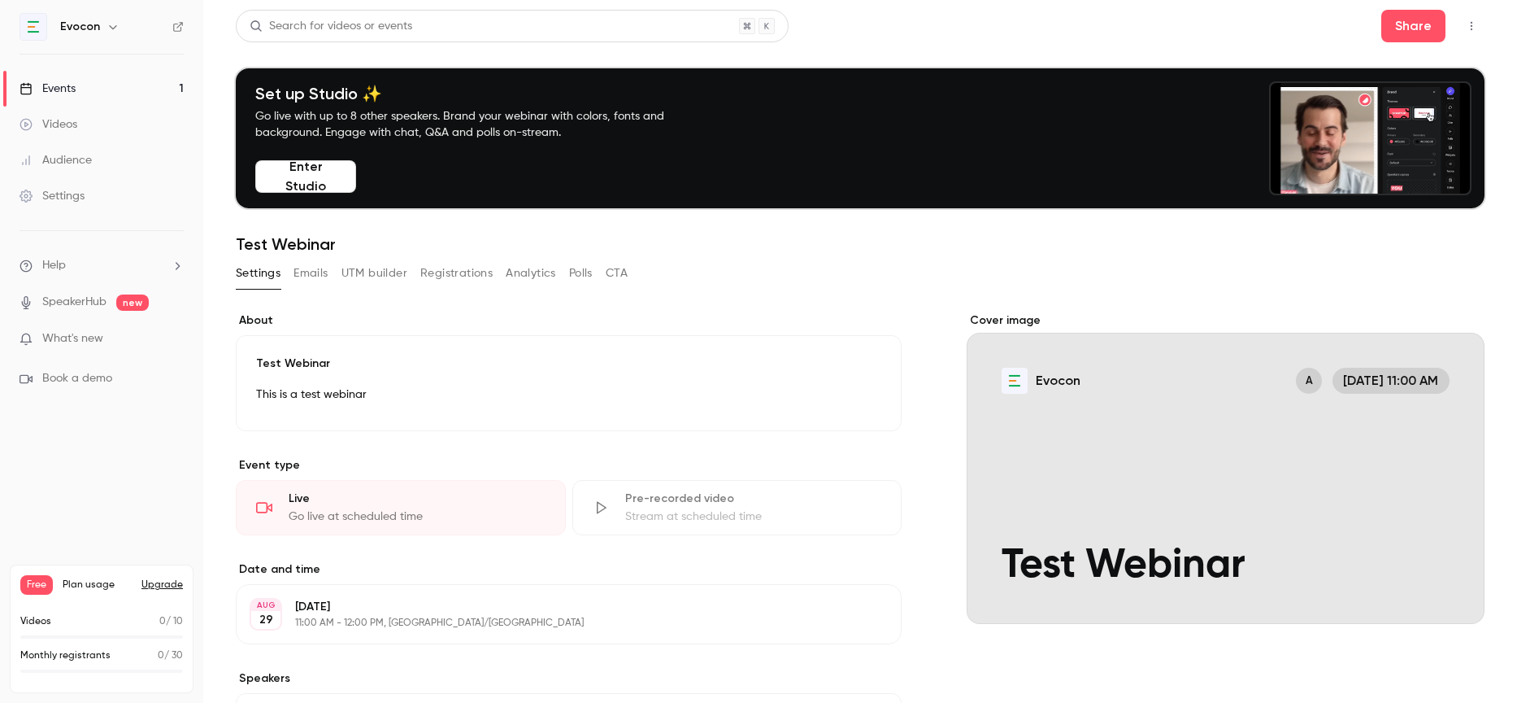
click at [312, 272] on button "Emails" at bounding box center [311, 273] width 34 height 26
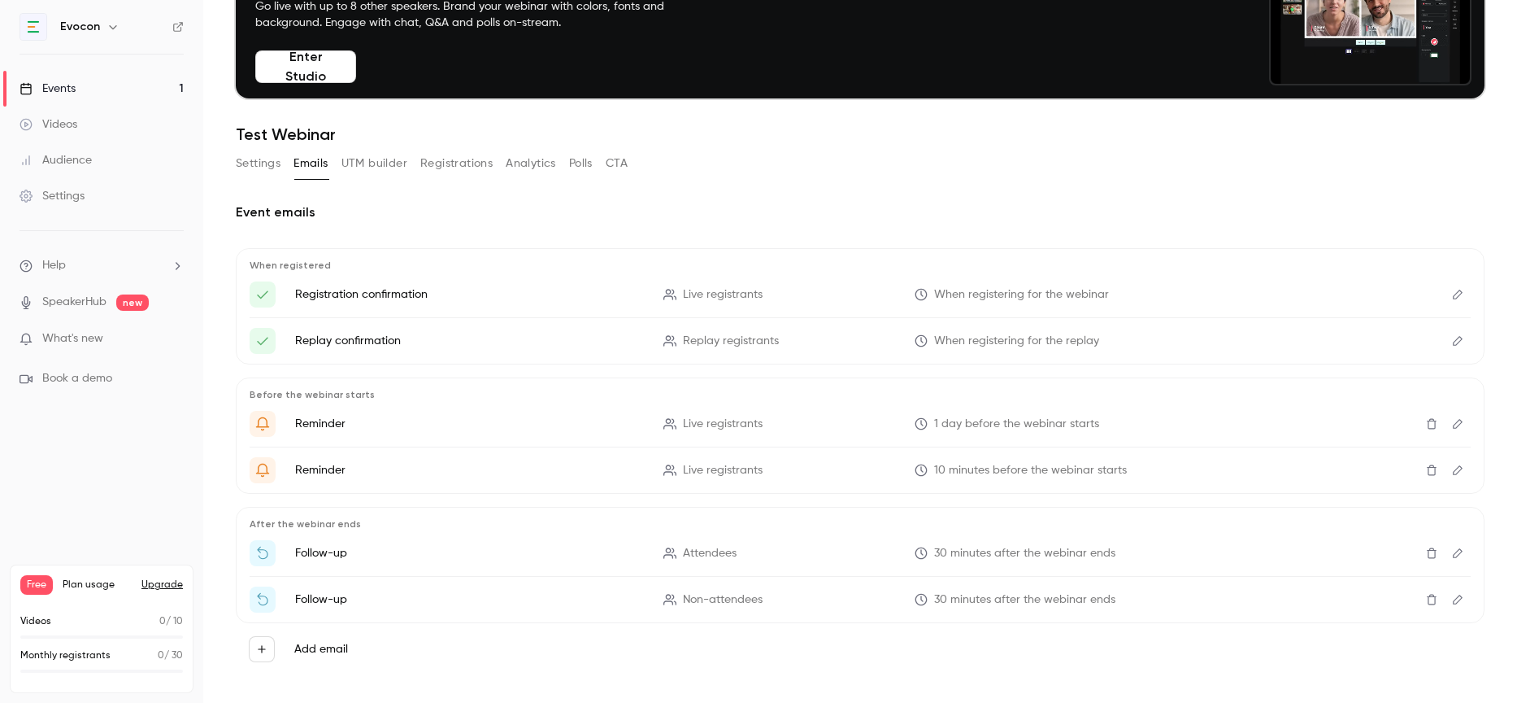
scroll to position [124, 0]
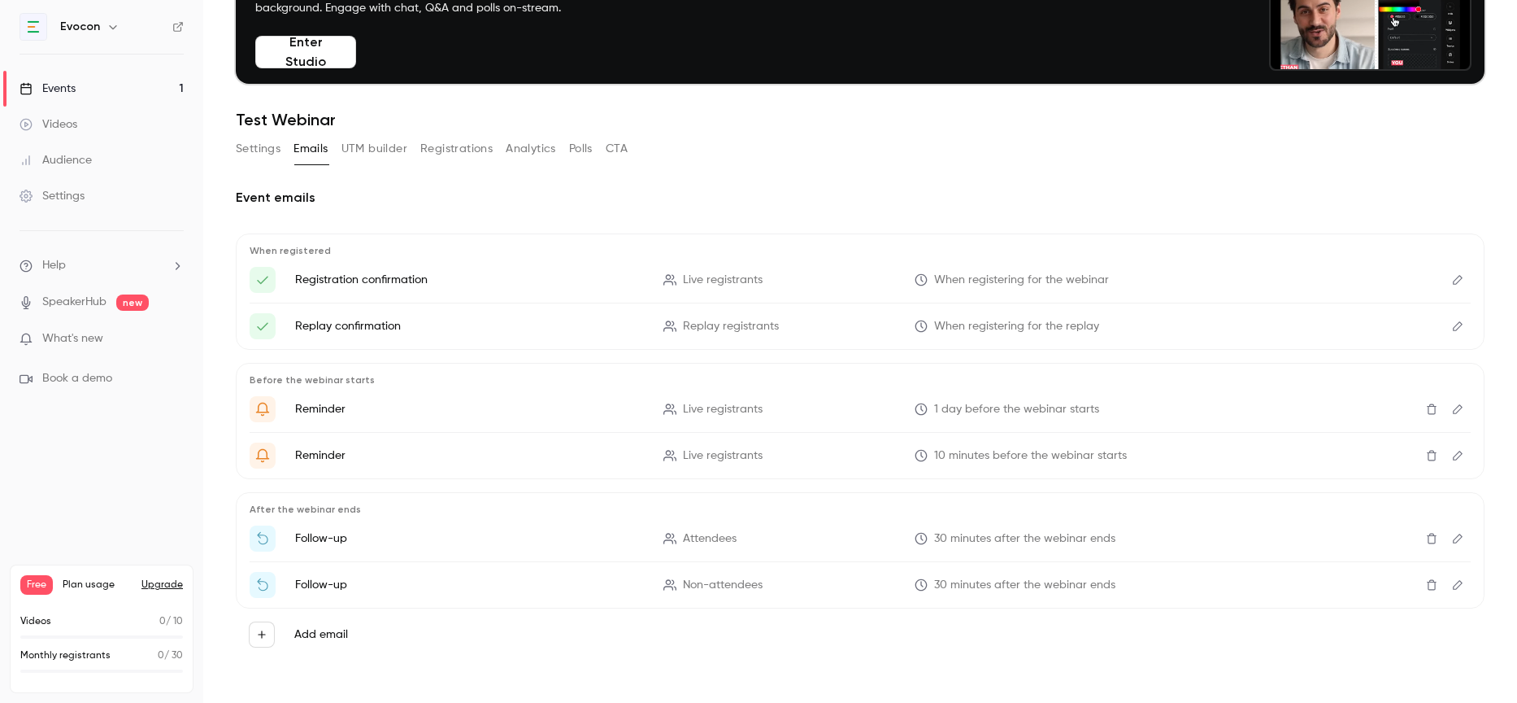
click at [381, 150] on button "UTM builder" at bounding box center [375, 149] width 66 height 26
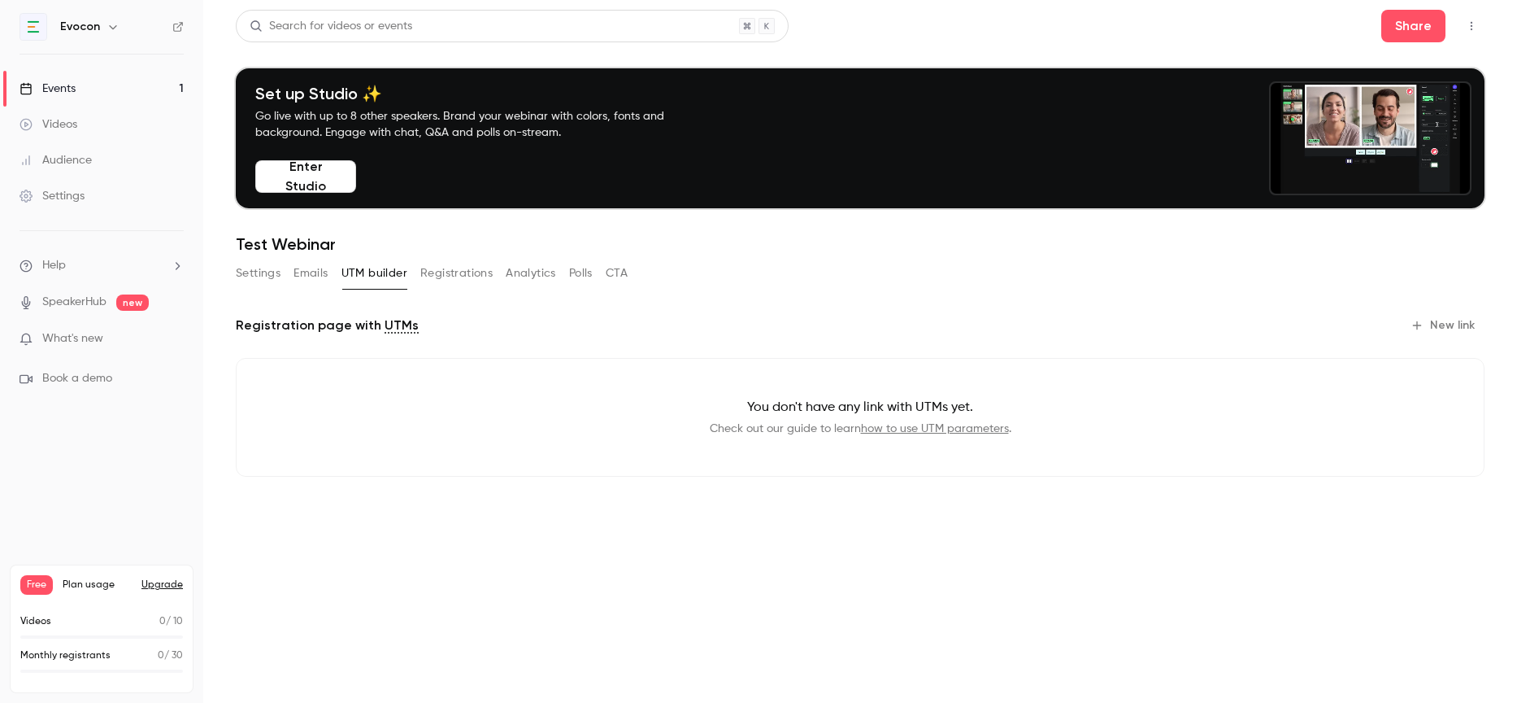
click at [450, 274] on button "Registrations" at bounding box center [456, 273] width 72 height 26
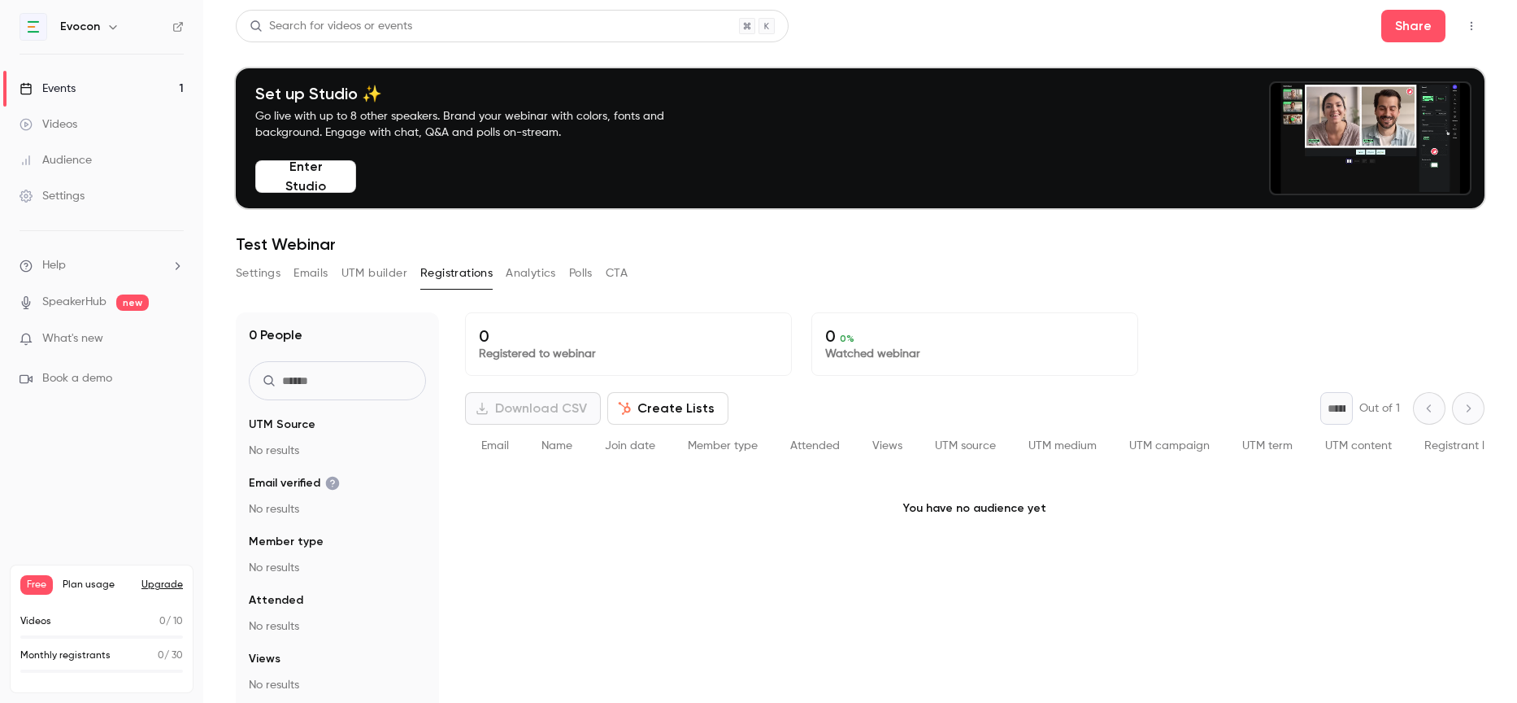
click at [531, 273] on button "Analytics" at bounding box center [531, 273] width 50 height 26
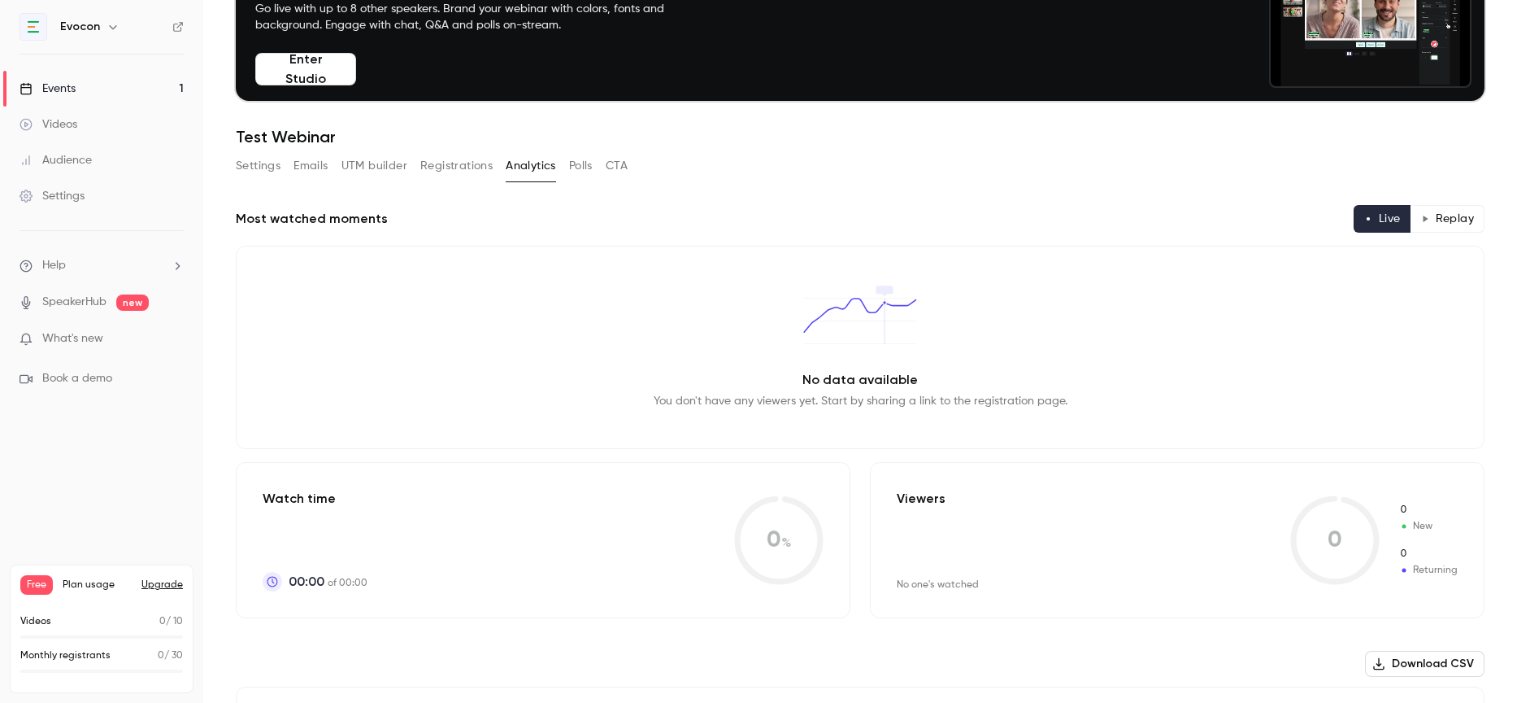
scroll to position [76, 0]
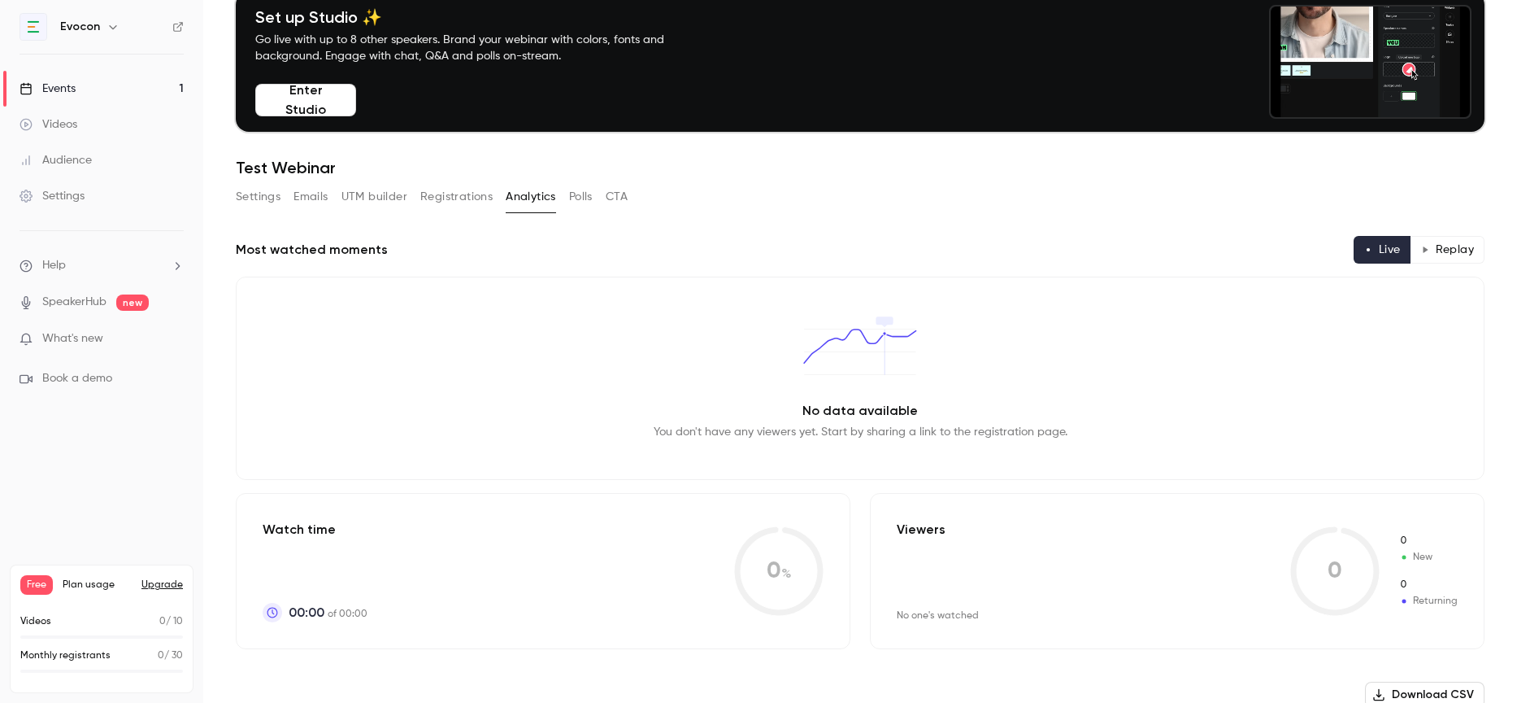
click at [577, 198] on button "Polls" at bounding box center [581, 197] width 24 height 26
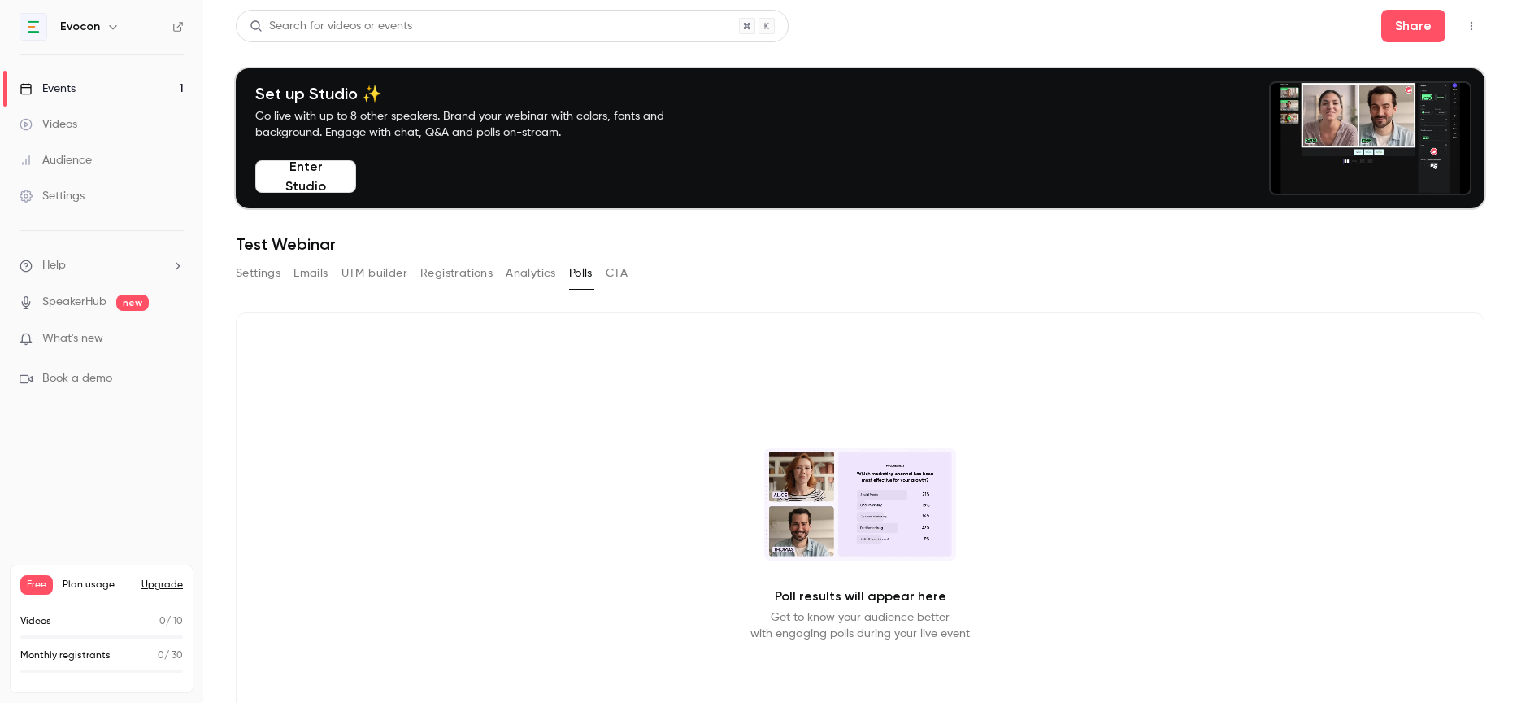
click at [258, 274] on button "Settings" at bounding box center [258, 273] width 45 height 26
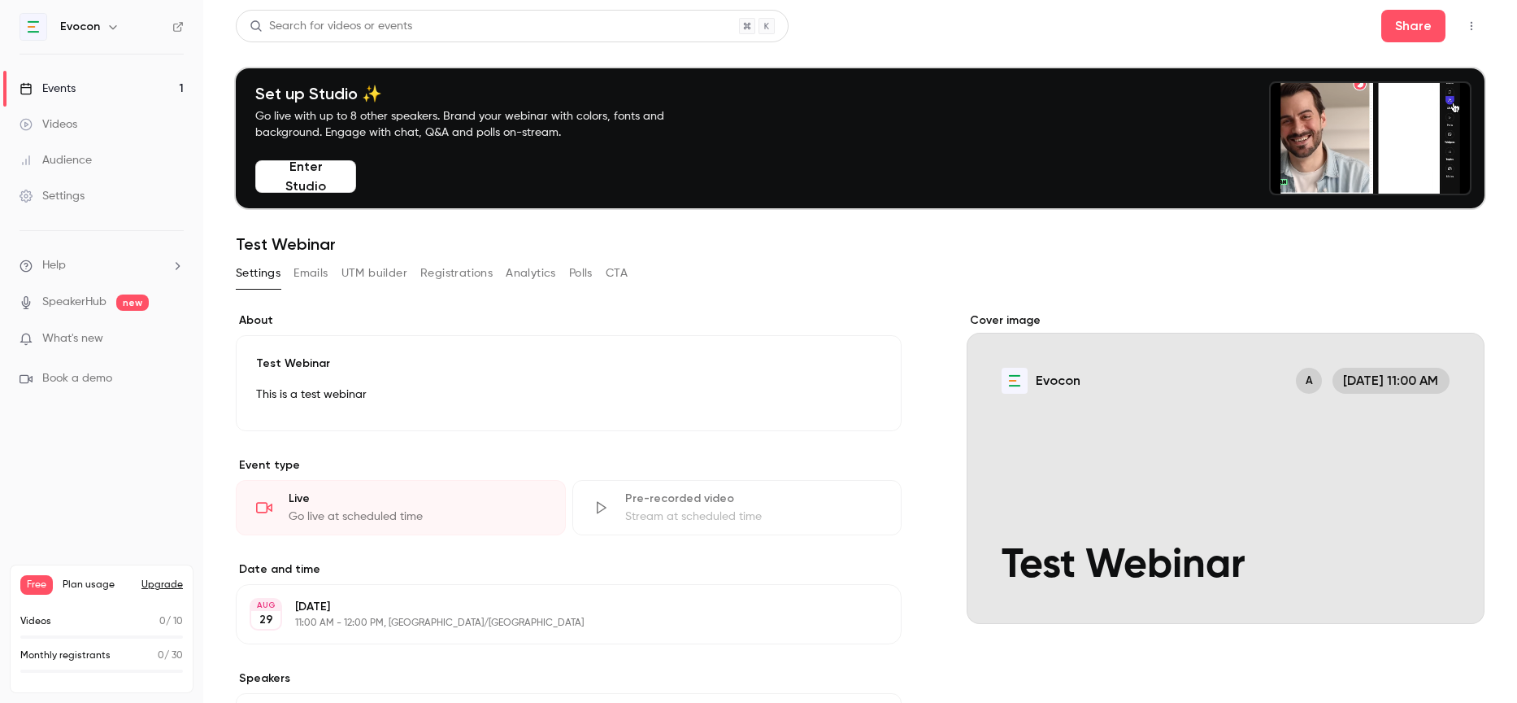
click at [447, 273] on button "Registrations" at bounding box center [456, 273] width 72 height 26
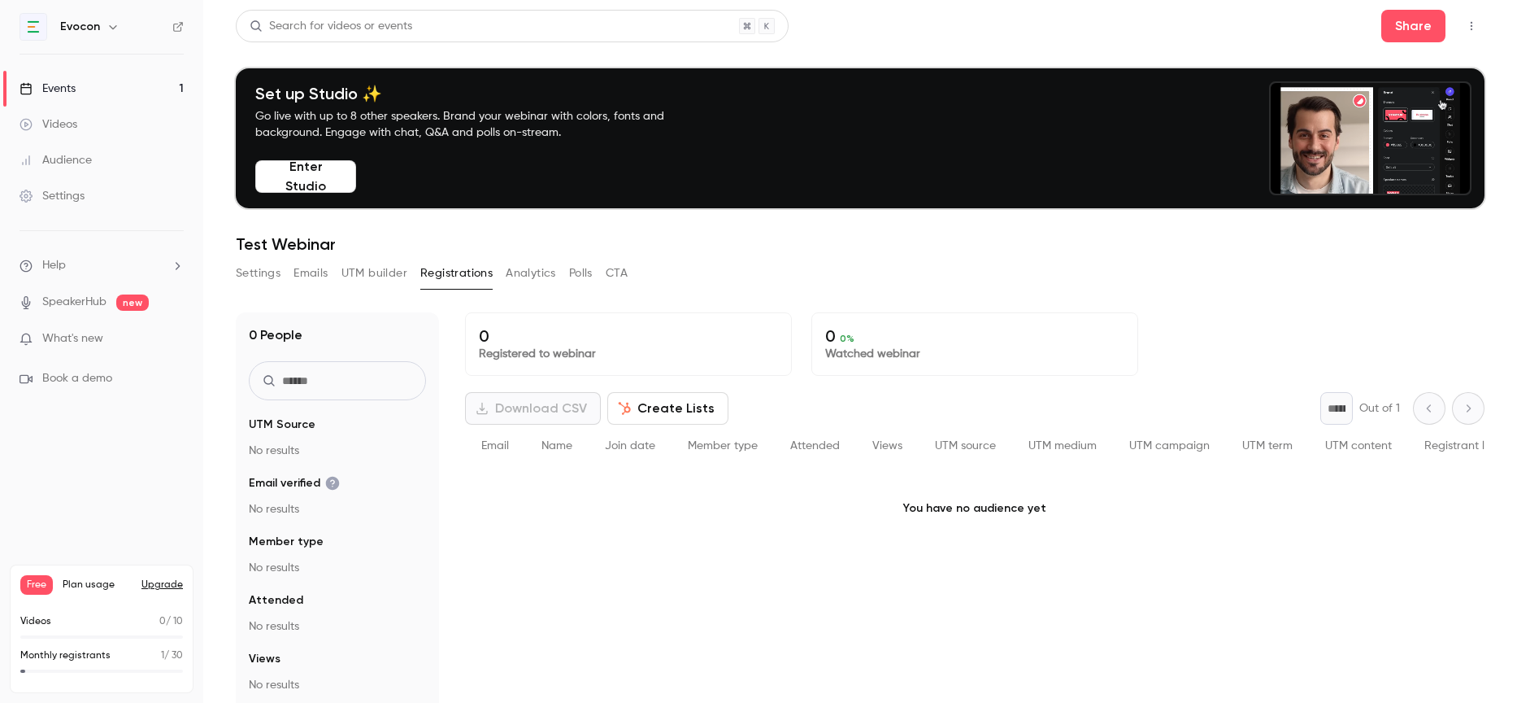
click at [76, 185] on link "Settings" at bounding box center [101, 196] width 203 height 36
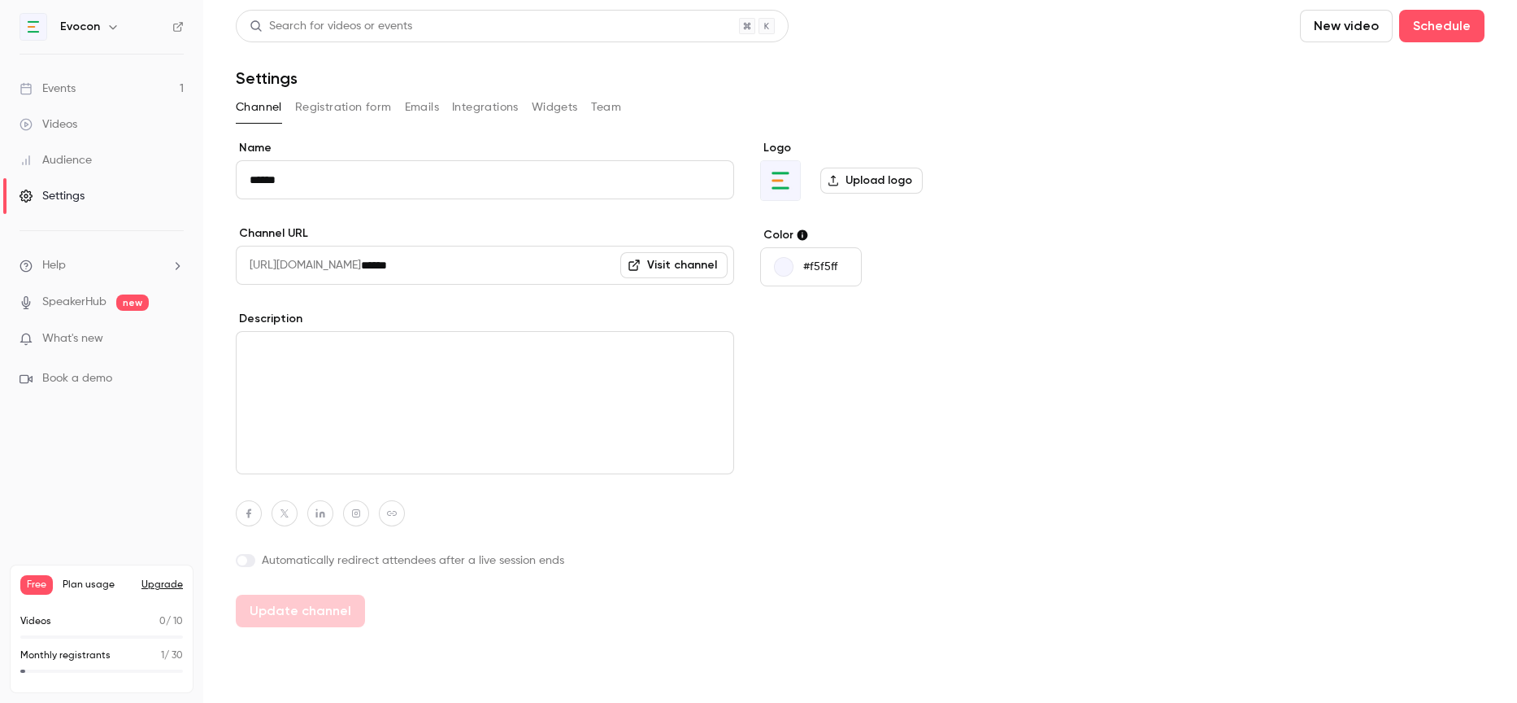
click at [344, 111] on button "Registration form" at bounding box center [343, 107] width 97 height 26
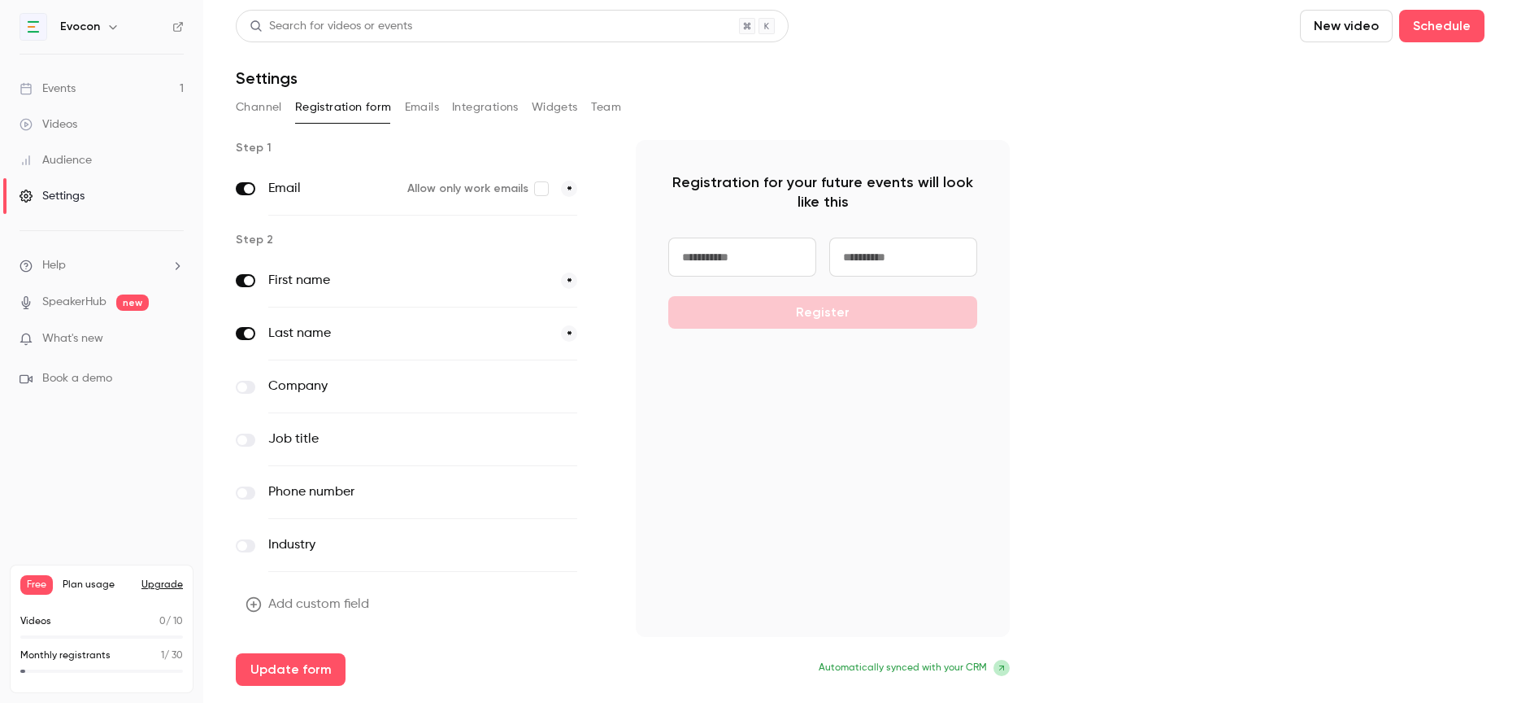
click at [243, 386] on span at bounding box center [242, 387] width 10 height 10
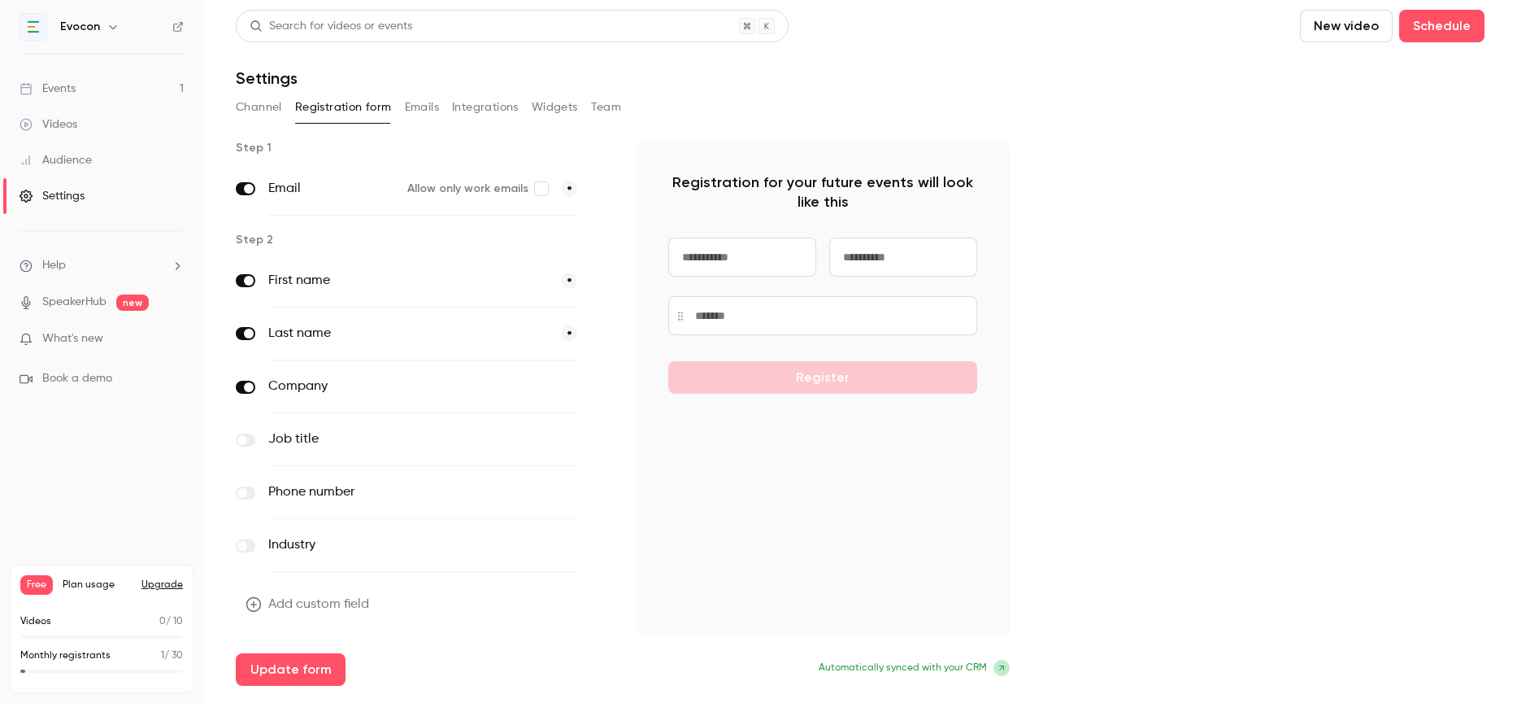
click at [249, 439] on label at bounding box center [246, 439] width 20 height 13
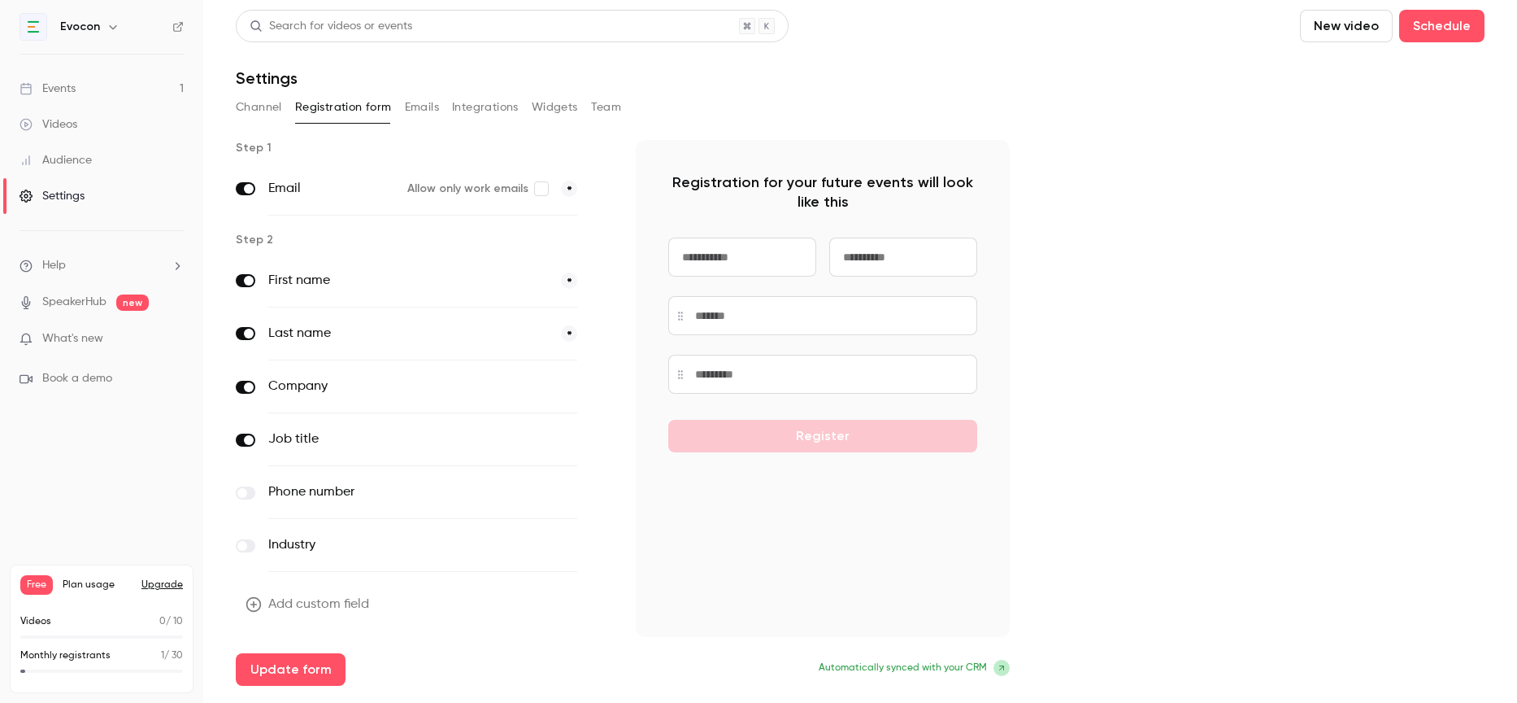
click at [249, 493] on label at bounding box center [246, 492] width 20 height 13
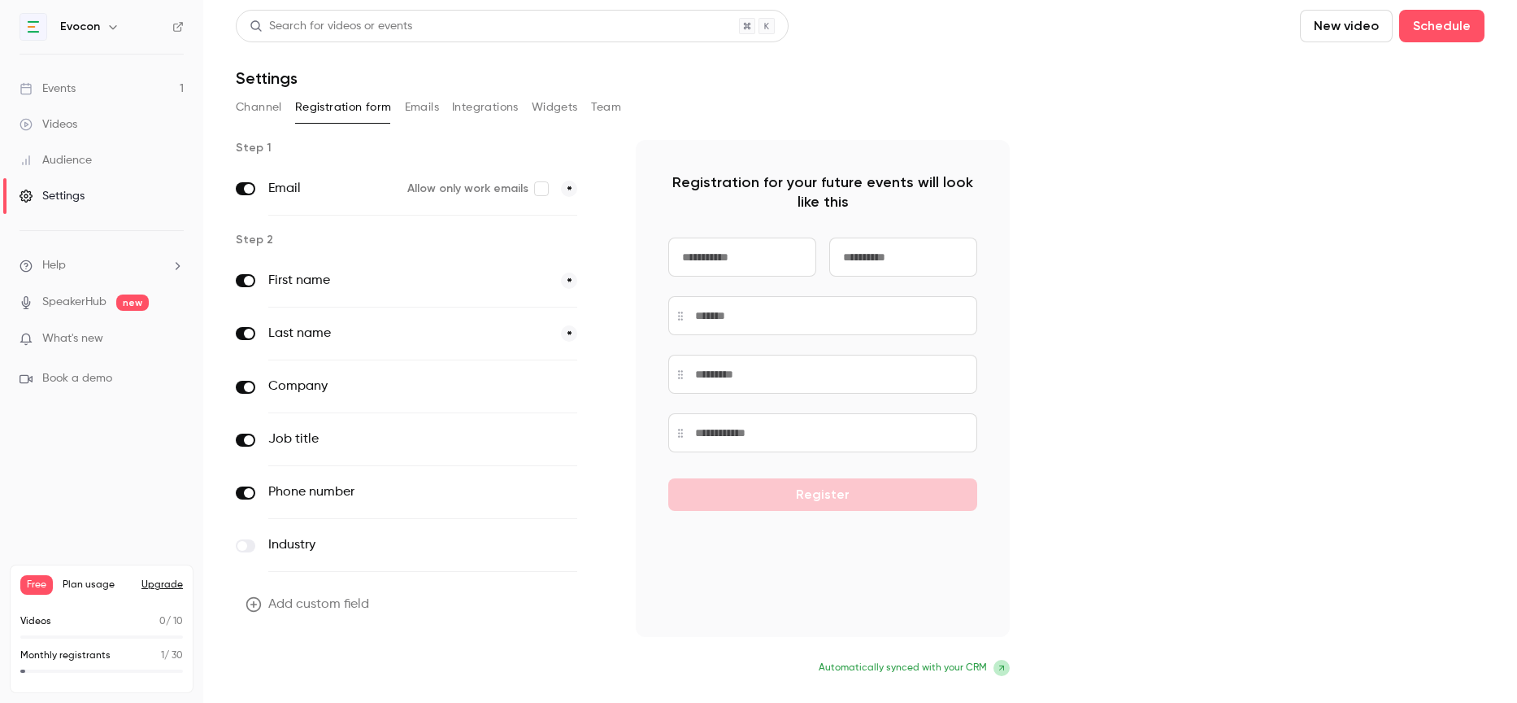
click at [309, 664] on button "Update form" at bounding box center [291, 669] width 110 height 33
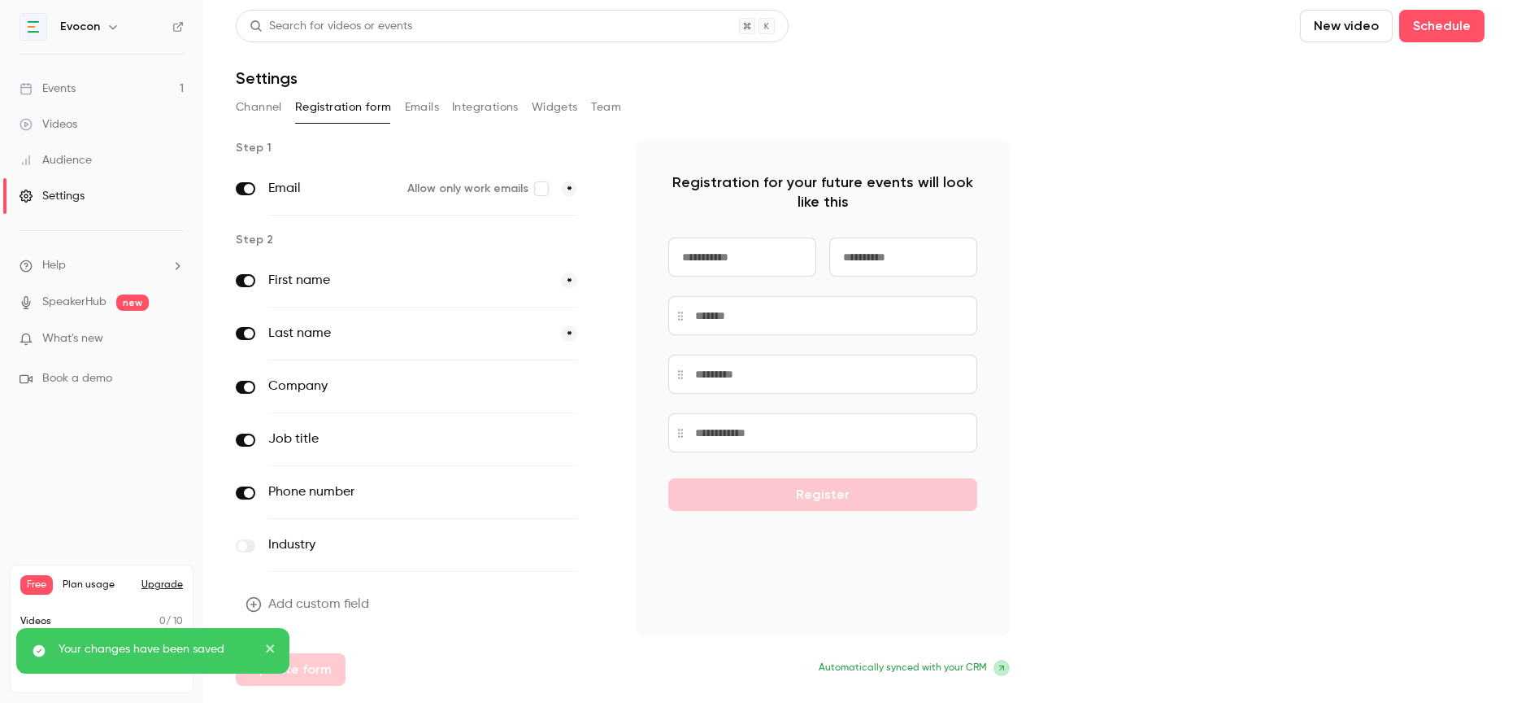
click at [57, 98] on link "Events 1" at bounding box center [101, 89] width 203 height 36
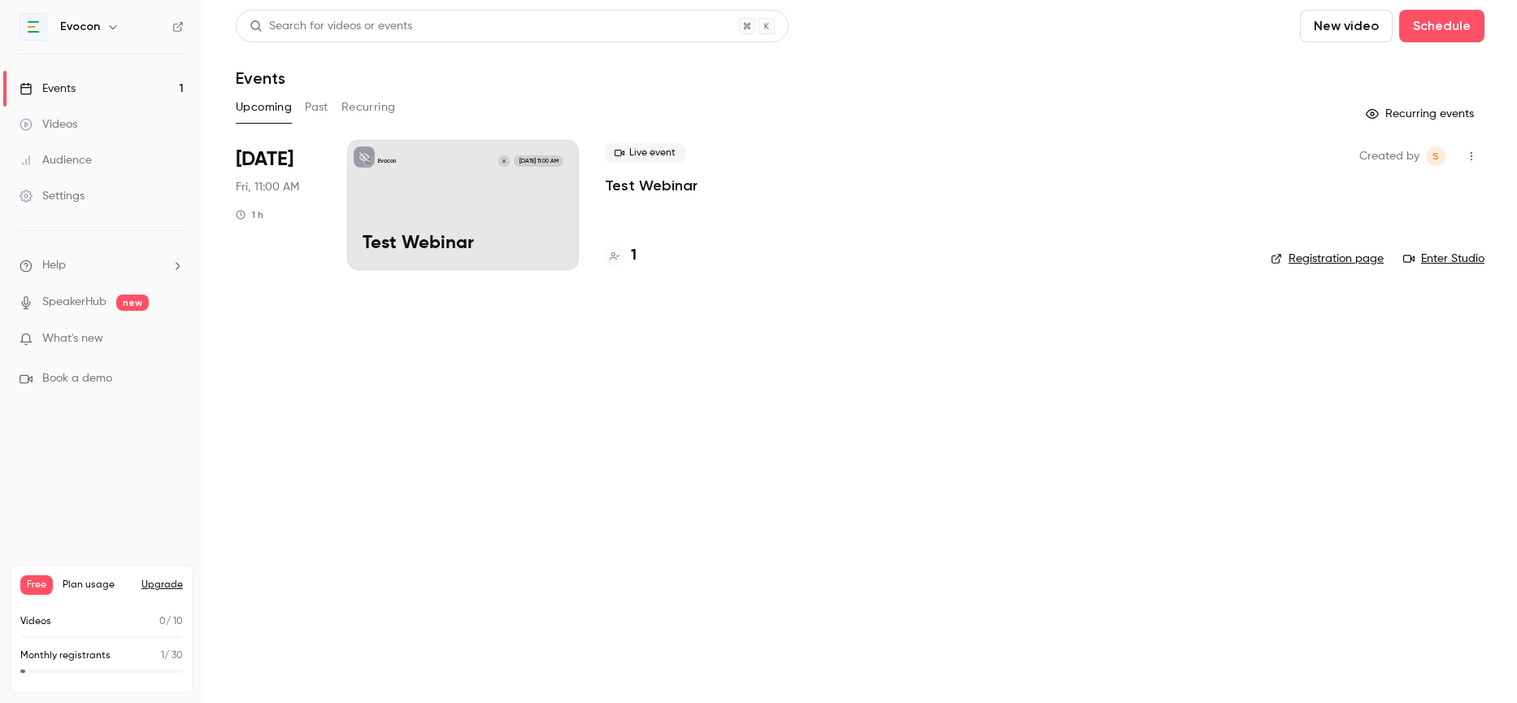
click at [1335, 256] on link "Registration page" at bounding box center [1327, 258] width 113 height 16
click at [342, 207] on li "[DATE] Fri, 11:00 AM 1 h Evocon A [DATE] 11:00 AM Test Webinar Live event Test …" at bounding box center [860, 215] width 1249 height 150
click at [413, 205] on div "Evocon A [DATE] 11:00 AM Test Webinar" at bounding box center [463, 205] width 232 height 130
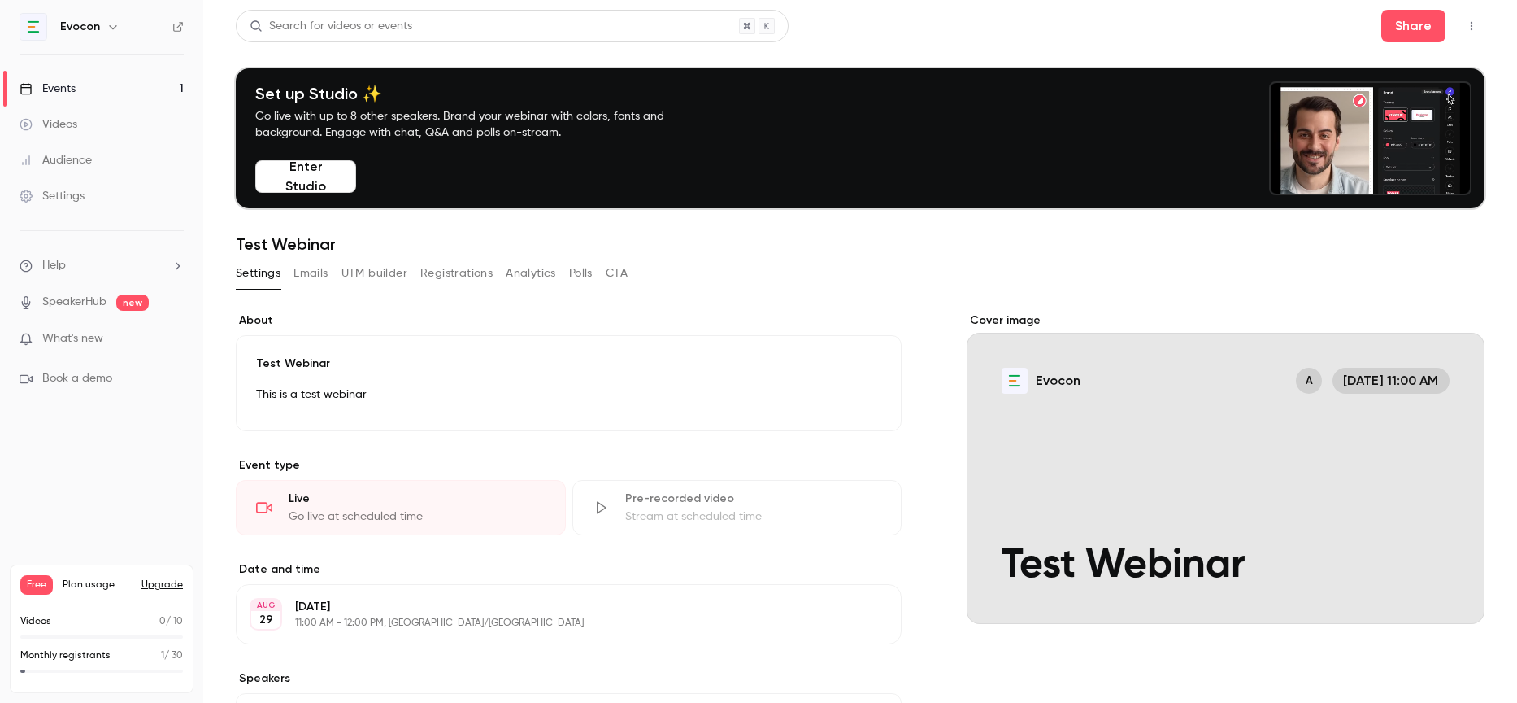
click at [477, 276] on button "Registrations" at bounding box center [456, 273] width 72 height 26
